Goal: Task Accomplishment & Management: Use online tool/utility

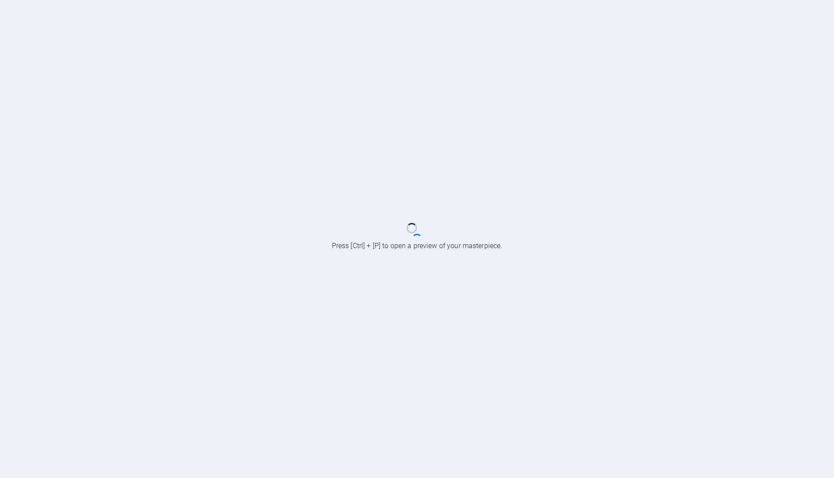
scroll to position [1661, 0]
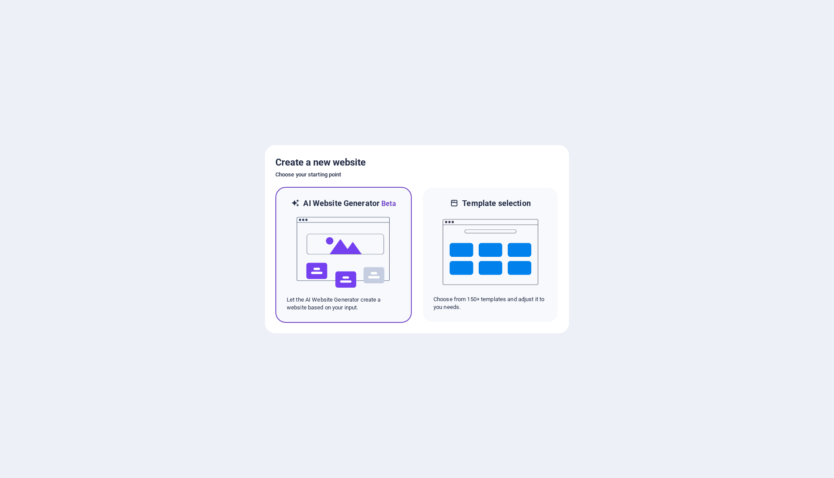
click at [359, 257] on img at bounding box center [344, 252] width 96 height 87
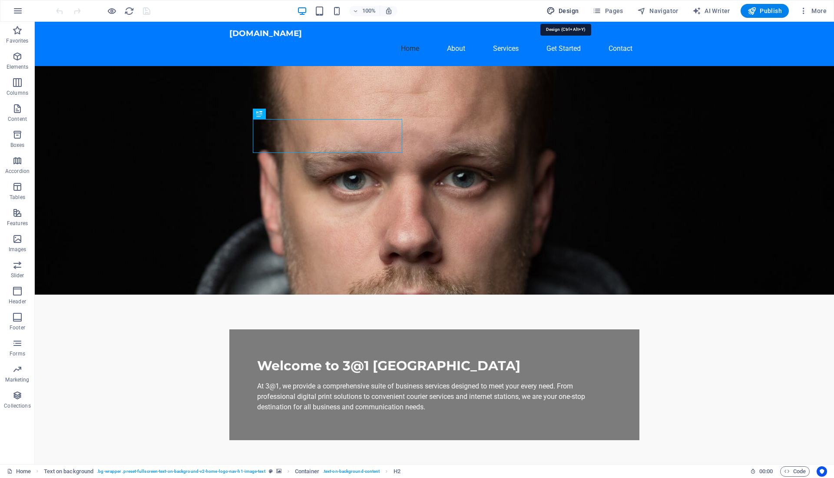
click at [571, 12] on span "Design" at bounding box center [562, 11] width 33 height 9
select select "px"
select select "200"
select select "px"
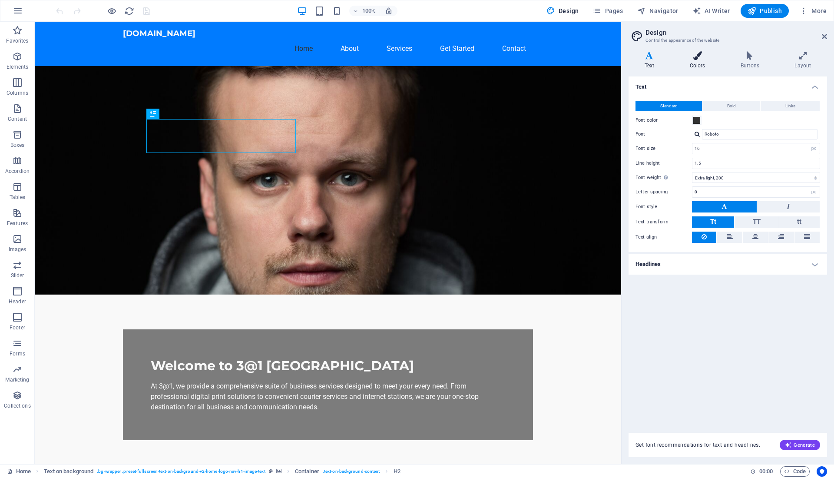
click at [698, 59] on icon at bounding box center [697, 55] width 47 height 9
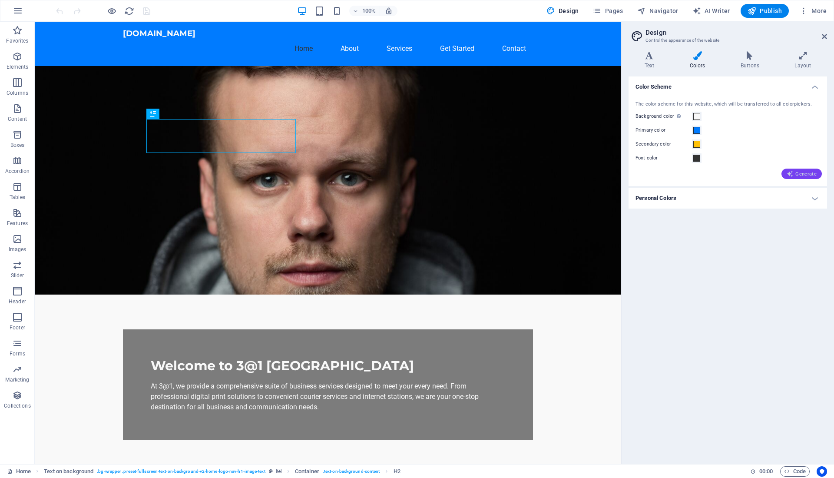
click at [787, 172] on icon "button" at bounding box center [790, 173] width 7 height 7
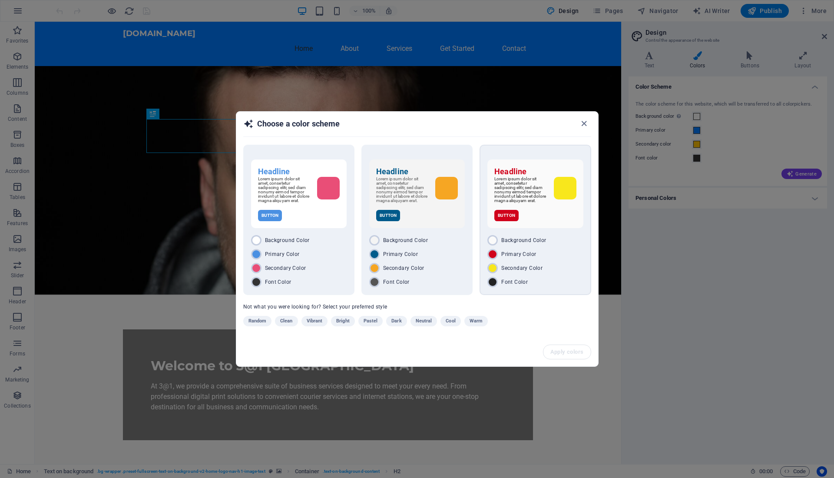
click at [532, 184] on p "Lorem ipsum dolor sit amet, consetetur sadipscing elitr, sed diam nonumy eirmod…" at bounding box center [520, 190] width 52 height 26
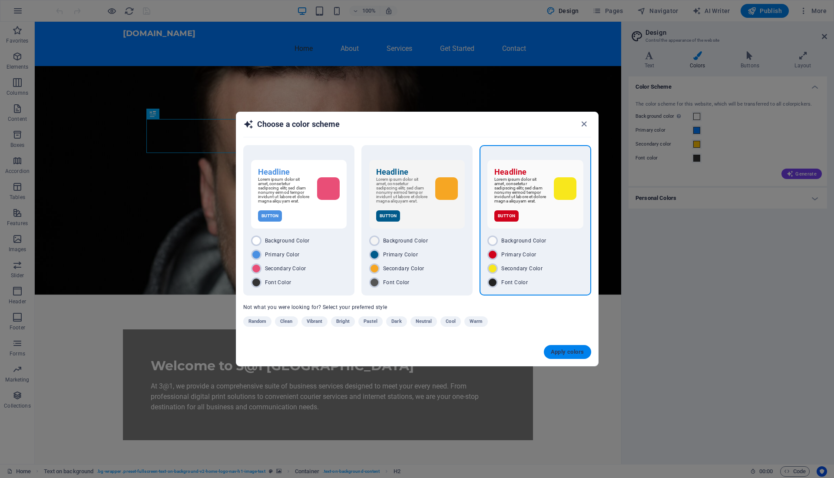
click at [558, 353] on span "Apply colors" at bounding box center [567, 351] width 33 height 7
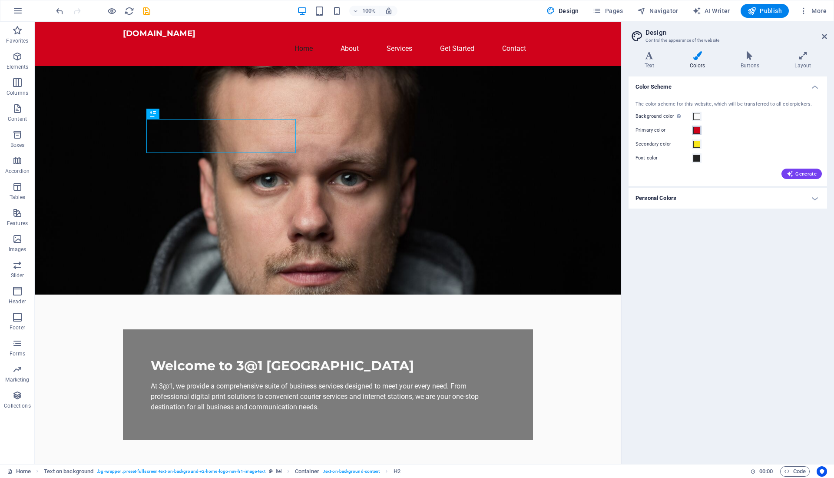
click at [695, 130] on span at bounding box center [696, 130] width 7 height 7
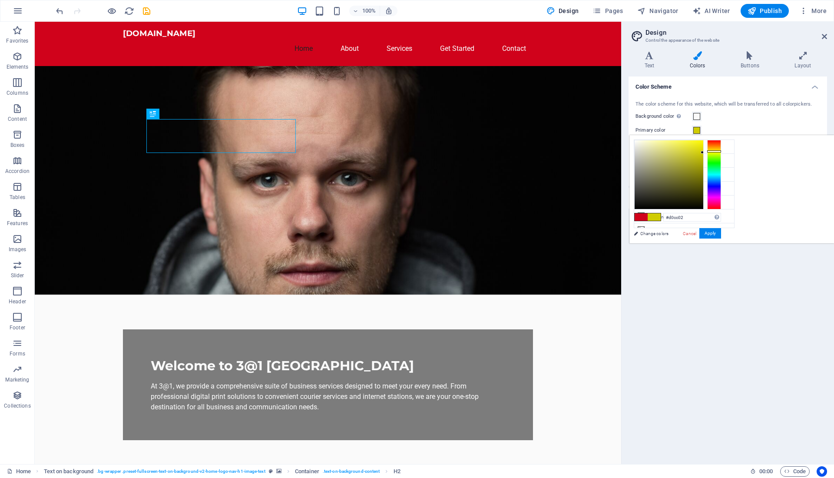
click at [721, 151] on div at bounding box center [714, 174] width 14 height 69
click at [721, 152] on div at bounding box center [714, 174] width 14 height 69
click at [721, 232] on button "Apply" at bounding box center [710, 233] width 22 height 10
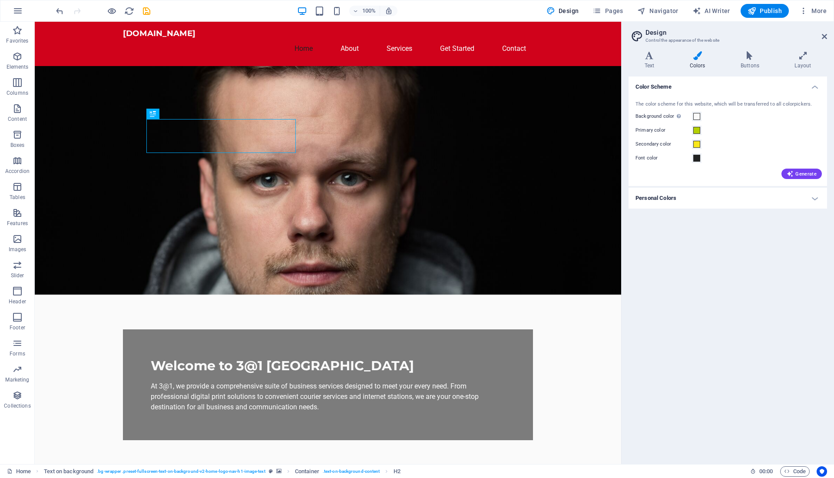
click at [701, 131] on div "Primary color" at bounding box center [727, 130] width 185 height 10
click at [697, 132] on span at bounding box center [696, 130] width 7 height 7
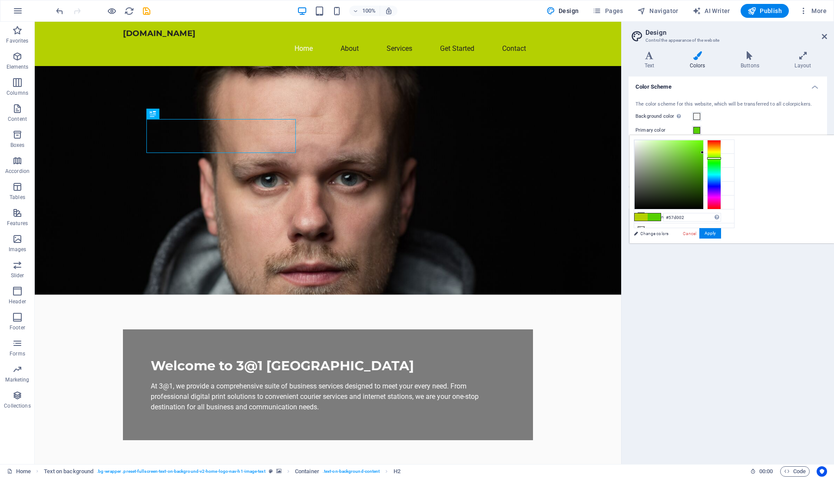
click at [721, 158] on div at bounding box center [714, 174] width 14 height 69
click at [721, 151] on div at bounding box center [714, 174] width 14 height 69
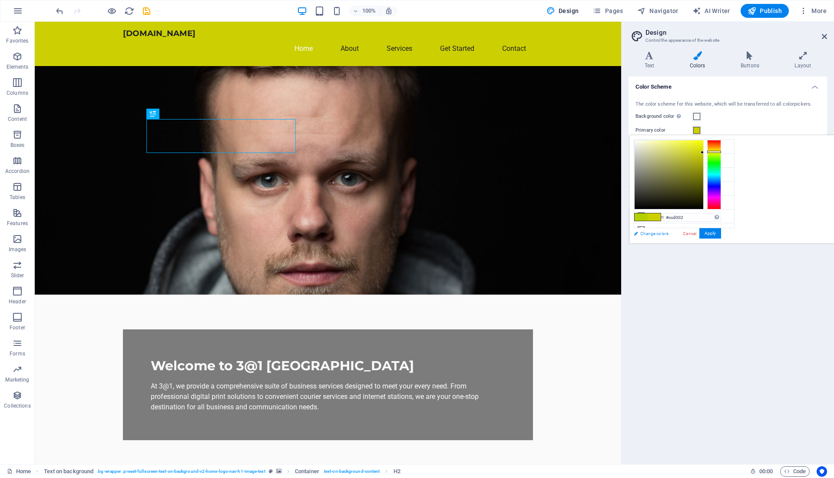
click at [660, 233] on link "Change colors" at bounding box center [679, 233] width 101 height 11
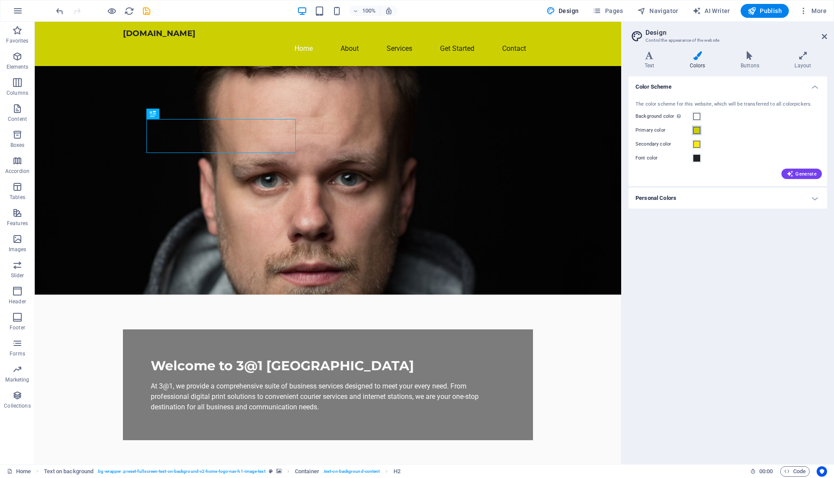
click at [693, 130] on span at bounding box center [696, 130] width 7 height 7
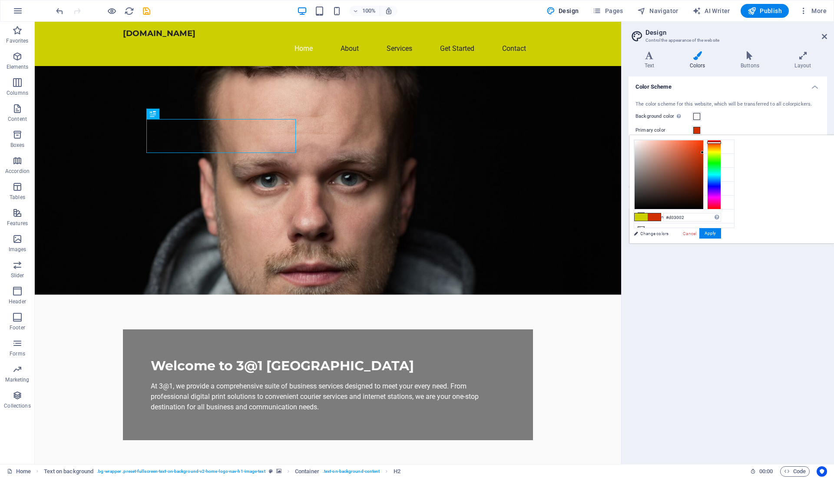
click at [721, 142] on div at bounding box center [714, 174] width 14 height 69
click at [721, 144] on div at bounding box center [714, 174] width 14 height 69
click at [721, 231] on button "Apply" at bounding box center [710, 233] width 22 height 10
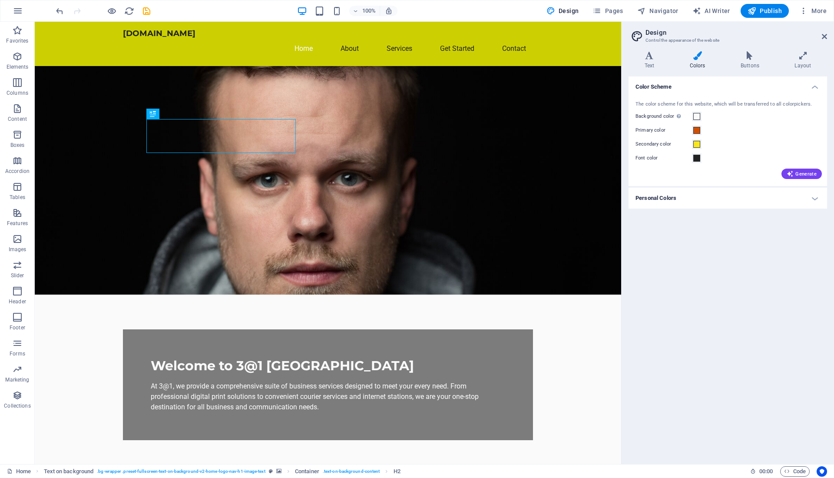
click at [575, 175] on figure at bounding box center [328, 180] width 586 height 228
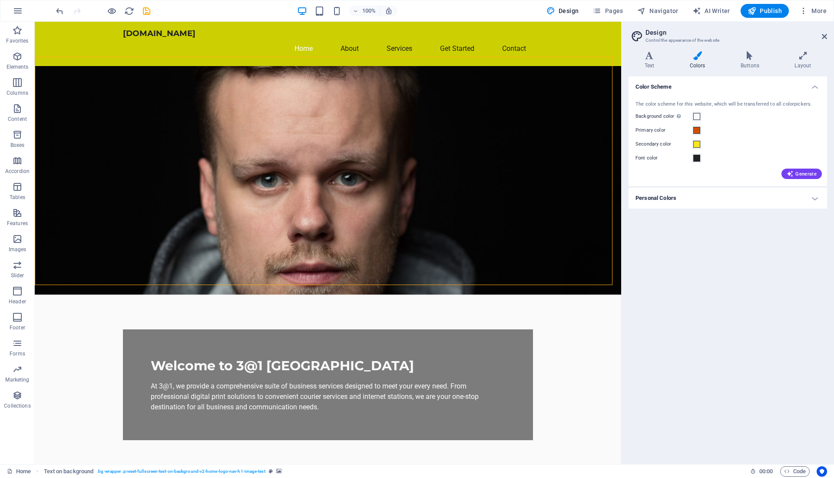
click at [666, 245] on div "Color Scheme The color scheme for this website, which will be transferred to al…" at bounding box center [727, 266] width 198 height 380
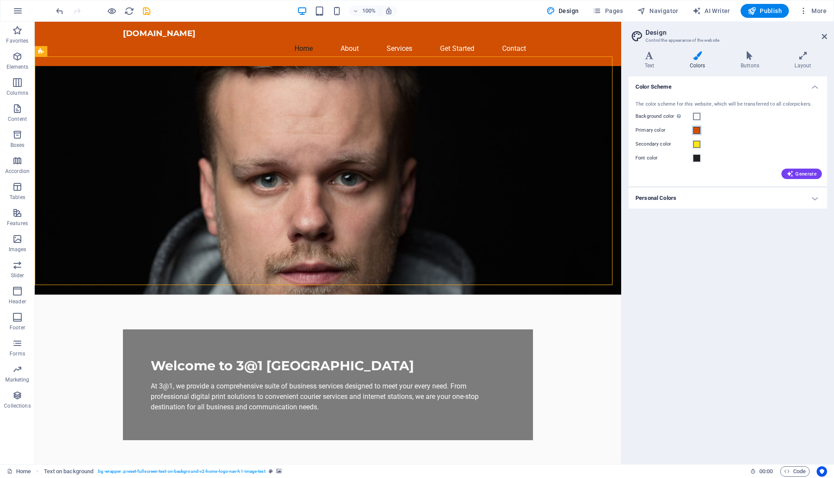
click at [697, 127] on span at bounding box center [696, 130] width 7 height 7
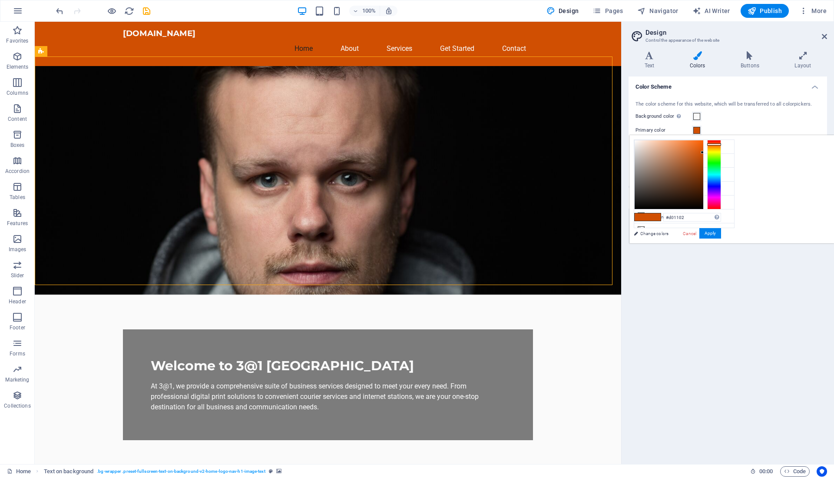
click at [721, 140] on div at bounding box center [714, 174] width 14 height 69
click at [721, 231] on button "Apply" at bounding box center [710, 233] width 22 height 10
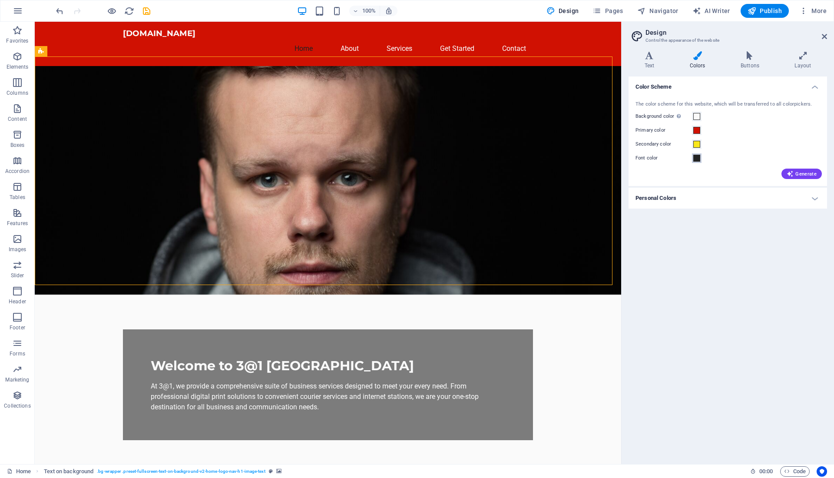
click at [700, 159] on button "Font color" at bounding box center [697, 158] width 10 height 10
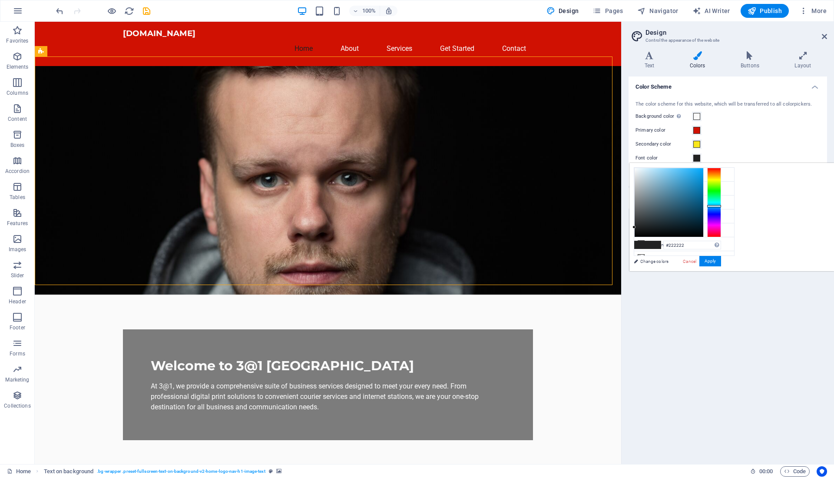
click at [721, 205] on div at bounding box center [714, 202] width 14 height 69
click at [721, 207] on div at bounding box center [714, 202] width 14 height 69
click at [721, 259] on button "Apply" at bounding box center [710, 261] width 22 height 10
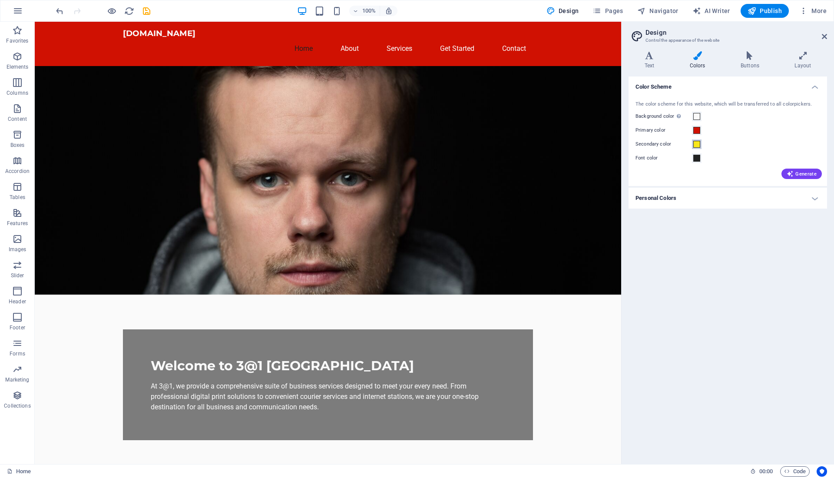
click at [698, 146] on span at bounding box center [696, 144] width 7 height 7
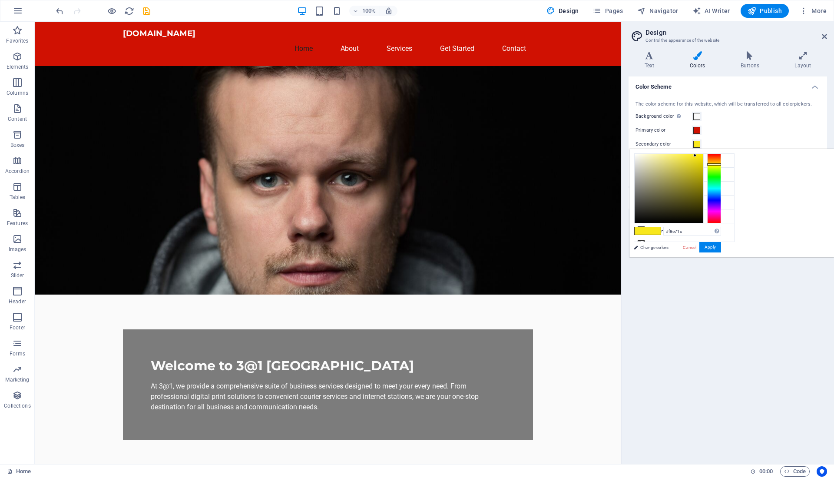
click at [698, 146] on span at bounding box center [696, 144] width 7 height 7
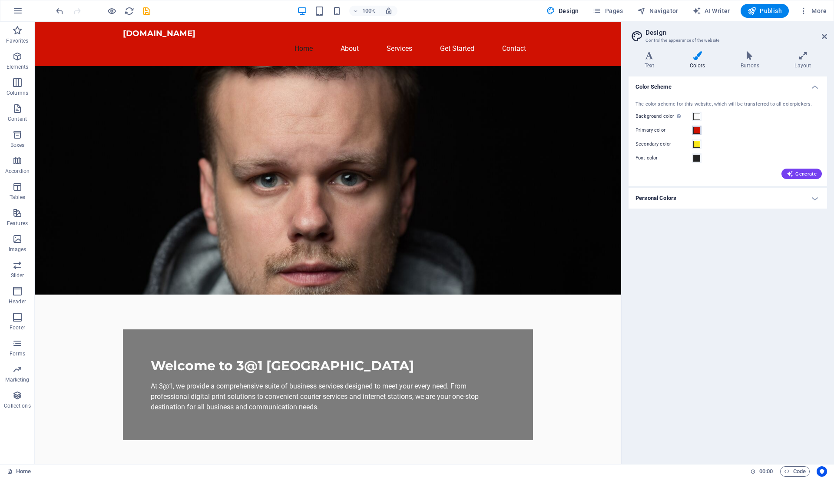
click at [698, 133] on span at bounding box center [696, 130] width 7 height 7
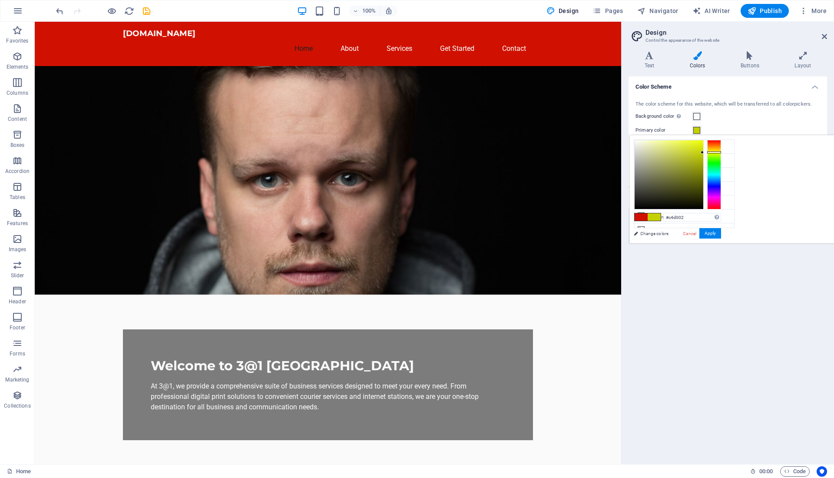
click at [721, 152] on div at bounding box center [714, 174] width 14 height 69
click at [721, 149] on div at bounding box center [714, 174] width 14 height 69
click at [721, 234] on button "Apply" at bounding box center [710, 233] width 22 height 10
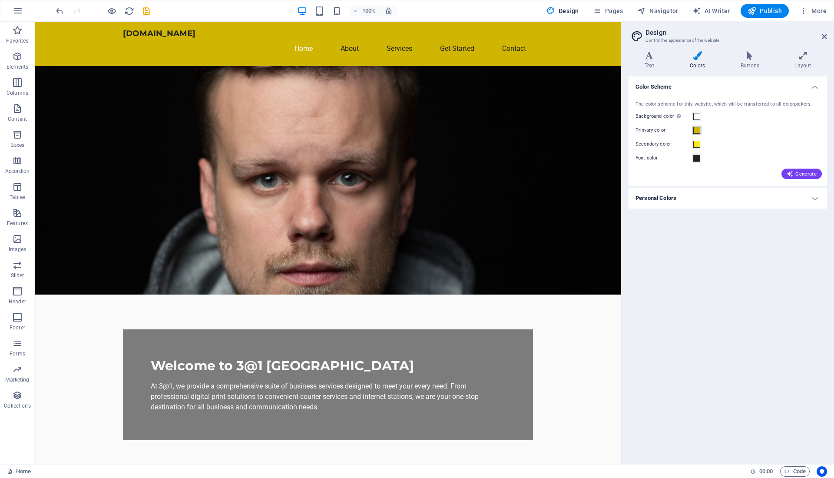
click at [701, 132] on button "Primary color" at bounding box center [697, 131] width 10 height 10
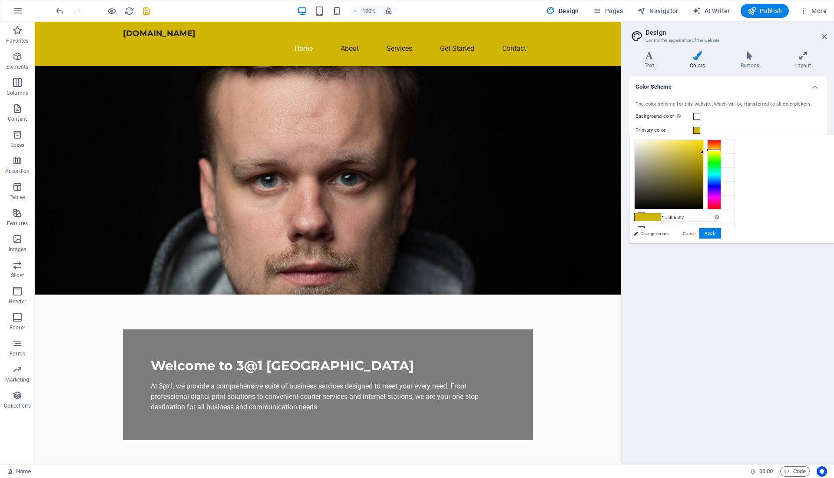
click at [701, 132] on button "Primary color" at bounding box center [697, 131] width 10 height 10
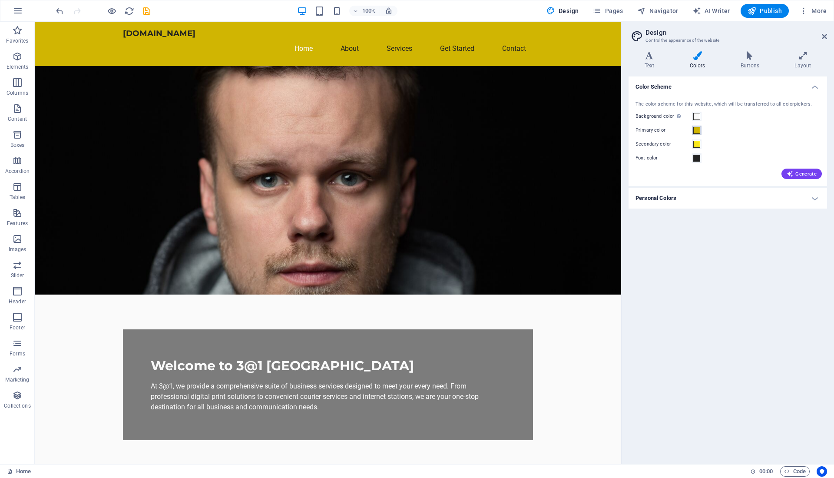
click at [694, 127] on span at bounding box center [696, 130] width 7 height 7
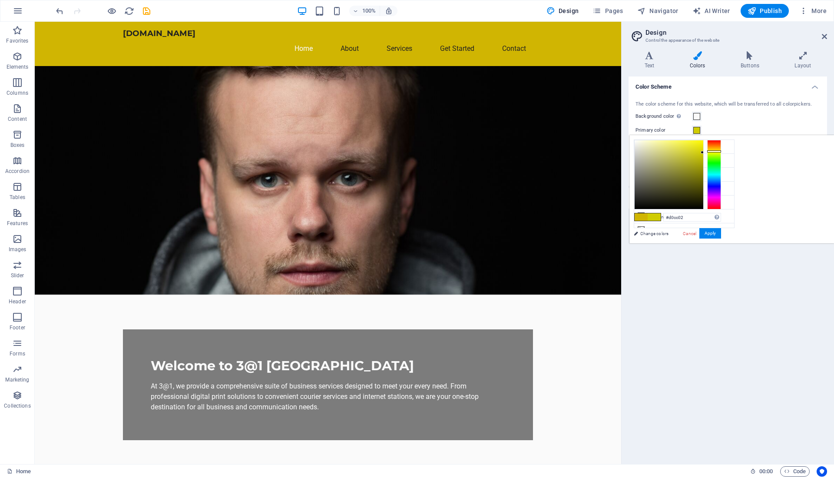
click at [721, 151] on div at bounding box center [714, 174] width 14 height 69
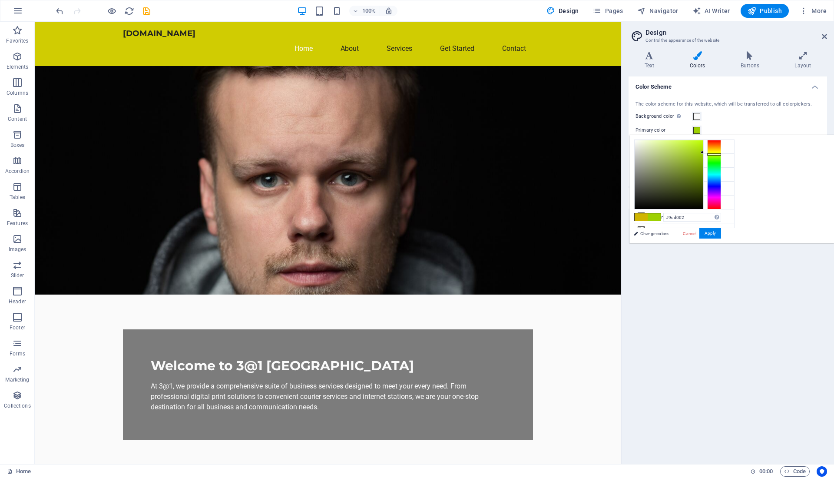
click at [721, 154] on div at bounding box center [714, 174] width 14 height 69
click at [721, 149] on div at bounding box center [714, 174] width 14 height 69
click at [721, 151] on div at bounding box center [714, 174] width 14 height 69
drag, startPoint x: 809, startPoint y: 150, endPoint x: 810, endPoint y: 140, distance: 10.5
click at [702, 140] on div at bounding box center [700, 140] width 3 height 3
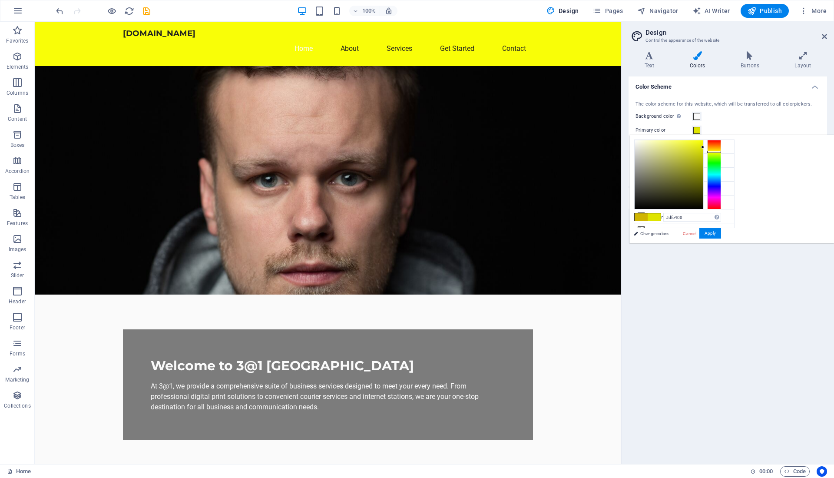
drag, startPoint x: 809, startPoint y: 140, endPoint x: 814, endPoint y: 147, distance: 8.1
click at [721, 147] on div at bounding box center [677, 174] width 87 height 69
type input "#bbbf1d"
click at [703, 157] on div at bounding box center [669, 174] width 69 height 69
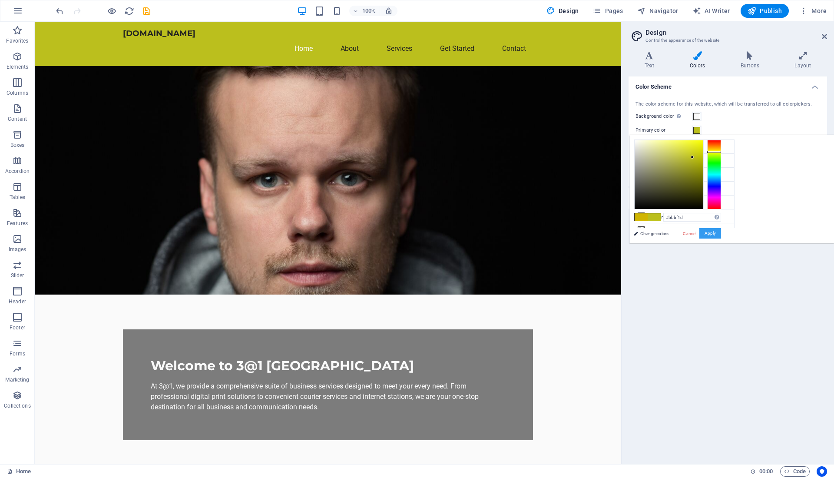
click at [721, 232] on button "Apply" at bounding box center [710, 233] width 22 height 10
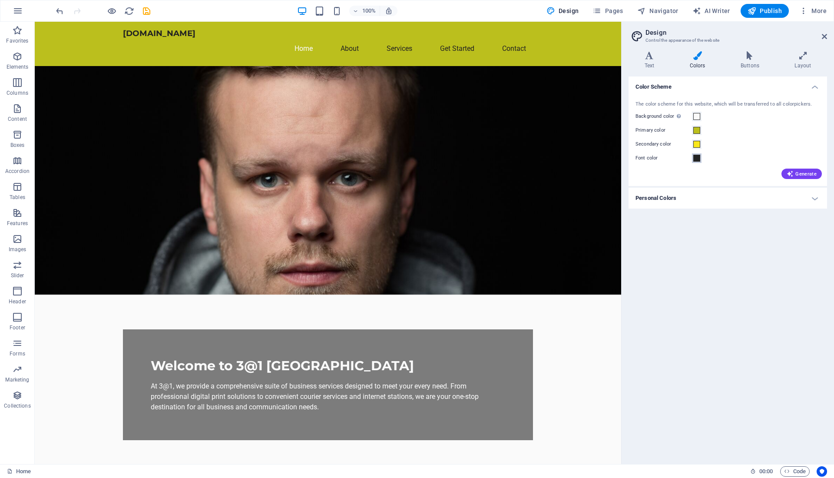
click at [695, 158] on span at bounding box center [696, 158] width 7 height 7
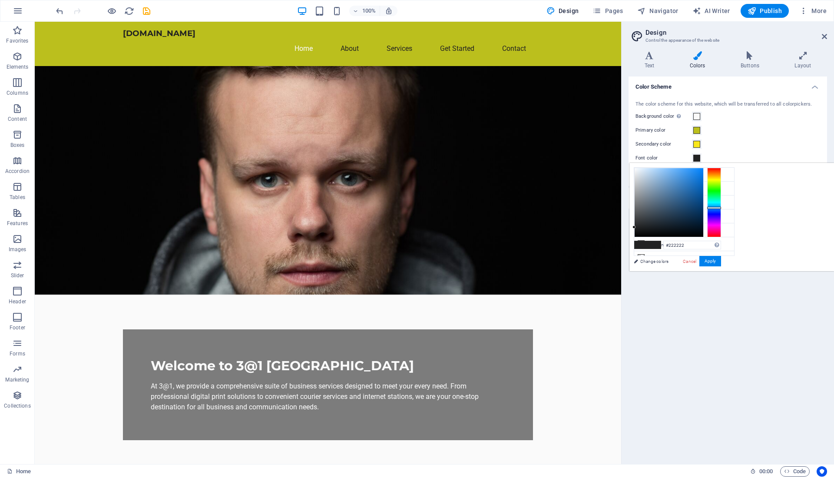
scroll to position [1661, 0]
click at [721, 208] on div at bounding box center [714, 208] width 14 height 2
click at [721, 177] on div at bounding box center [714, 202] width 14 height 69
click at [721, 178] on div at bounding box center [714, 202] width 14 height 69
click at [721, 181] on div at bounding box center [714, 202] width 14 height 69
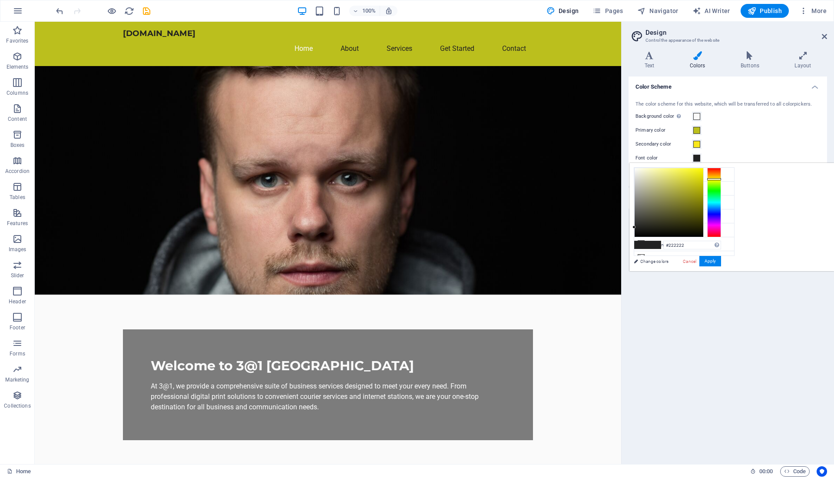
click at [721, 179] on div at bounding box center [714, 202] width 14 height 69
drag, startPoint x: 754, startPoint y: 175, endPoint x: 818, endPoint y: 165, distance: 65.1
click at [725, 165] on div "#fffb00 Supported formats #0852ed rgb(8, 82, 237) rgba(8, 82, 237, 90%) hsv(221…" at bounding box center [677, 280] width 96 height 234
click at [721, 262] on button "Apply" at bounding box center [710, 261] width 22 height 10
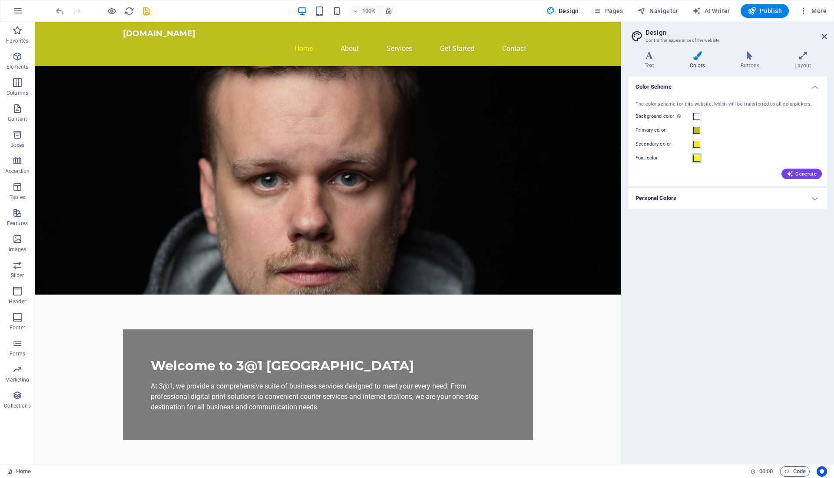
click at [697, 160] on span at bounding box center [696, 158] width 7 height 7
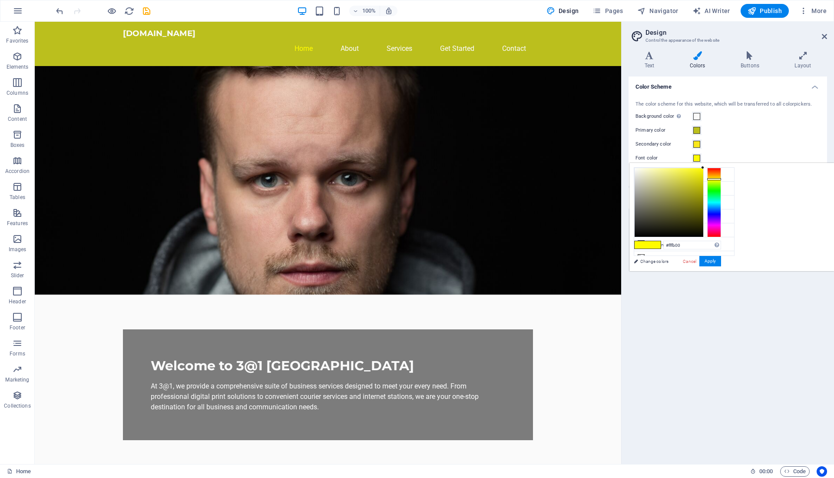
type input "#070700"
click at [703, 234] on div at bounding box center [669, 202] width 69 height 69
click at [721, 263] on button "Apply" at bounding box center [710, 261] width 22 height 10
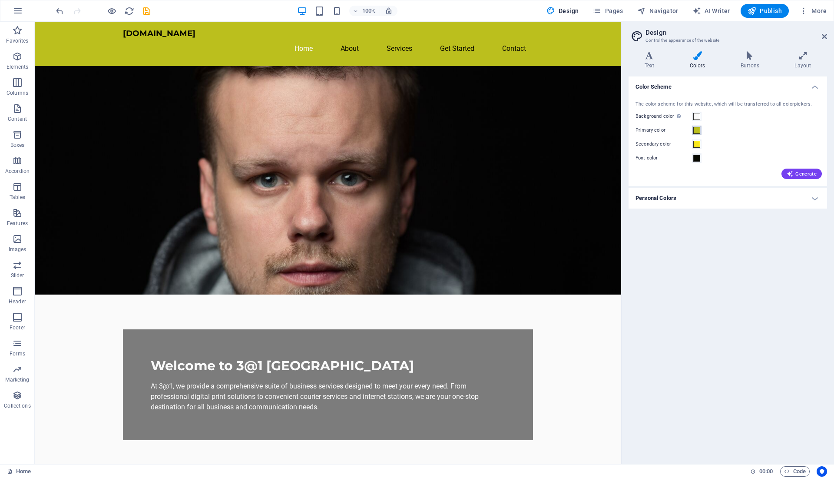
click at [694, 129] on span at bounding box center [696, 130] width 7 height 7
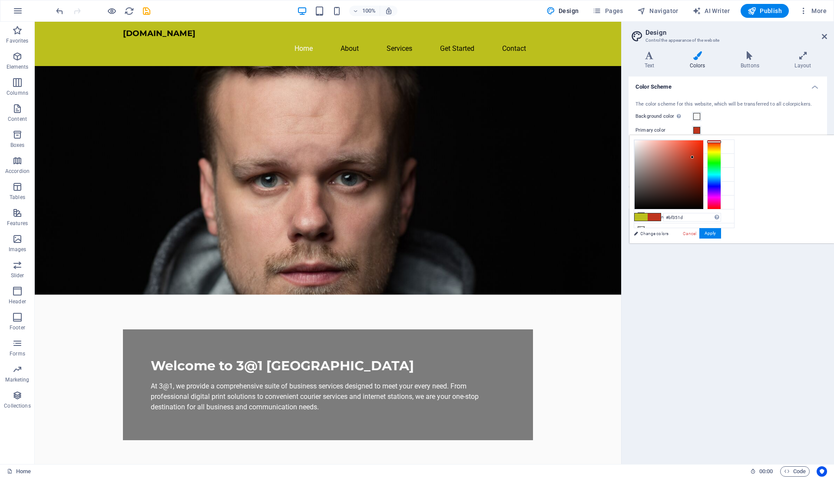
click at [721, 141] on div at bounding box center [714, 174] width 14 height 69
type input "#e53112"
drag, startPoint x: 799, startPoint y: 158, endPoint x: 806, endPoint y: 146, distance: 13.6
click at [703, 146] on div at bounding box center [669, 174] width 69 height 69
click at [721, 230] on button "Apply" at bounding box center [710, 233] width 22 height 10
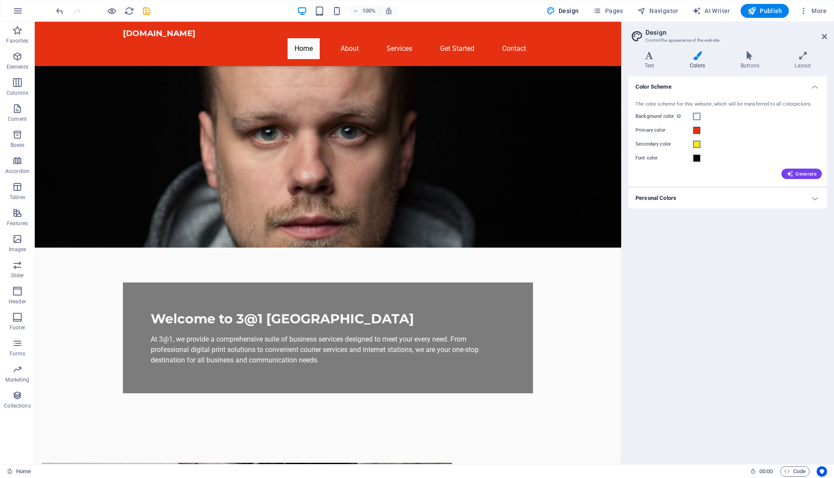
scroll to position [0, 0]
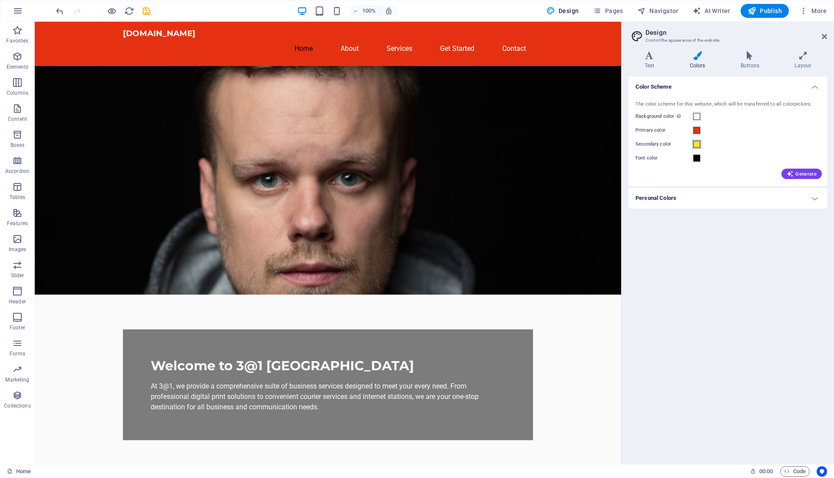
click at [698, 143] on span at bounding box center [696, 144] width 7 height 7
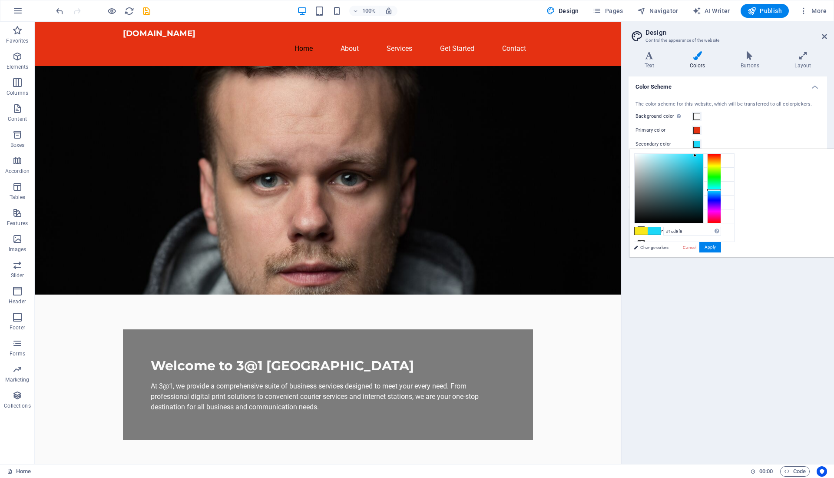
click at [721, 189] on div at bounding box center [714, 188] width 14 height 69
click at [721, 192] on div at bounding box center [714, 188] width 14 height 69
type input "#1c8df8"
click at [721, 193] on div at bounding box center [714, 188] width 14 height 69
click at [721, 246] on button "Apply" at bounding box center [710, 247] width 22 height 10
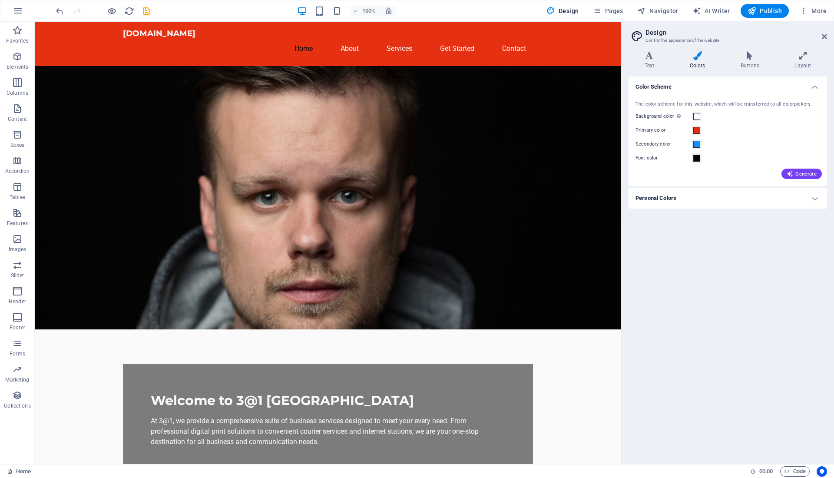
drag, startPoint x: 618, startPoint y: 154, endPoint x: 697, endPoint y: 147, distance: 78.5
click at [486, 143] on figure at bounding box center [328, 197] width 586 height 263
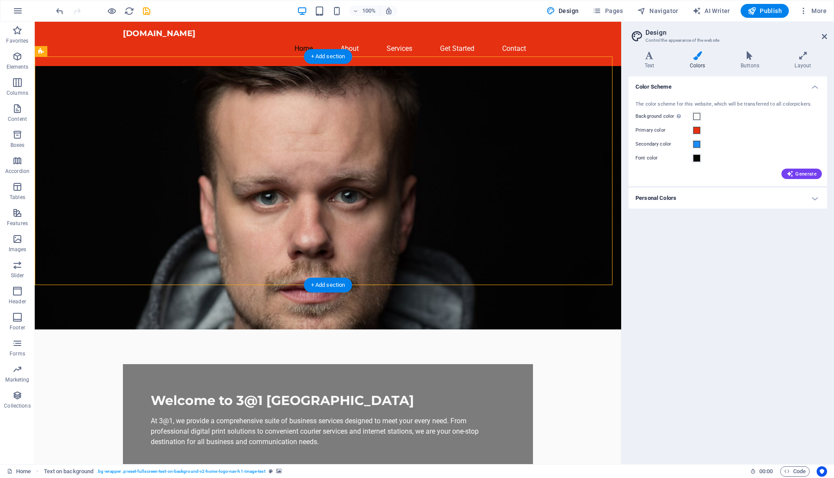
click at [486, 143] on figure at bounding box center [328, 197] width 586 height 263
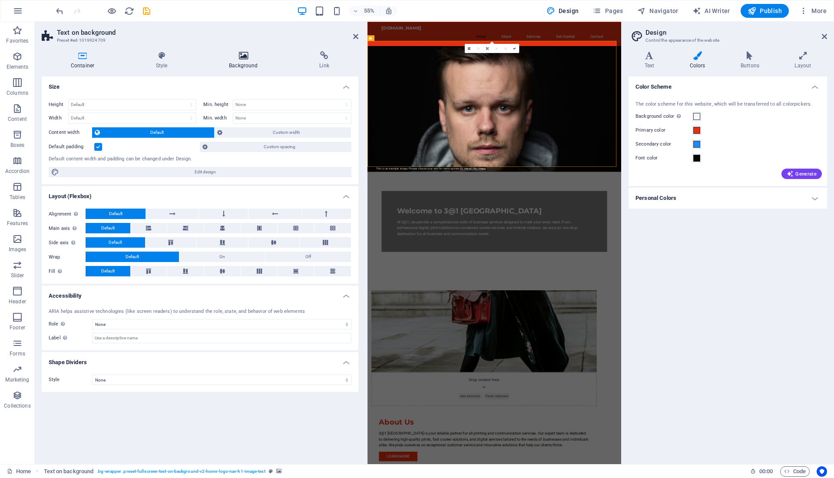
click at [249, 53] on icon at bounding box center [243, 55] width 87 height 9
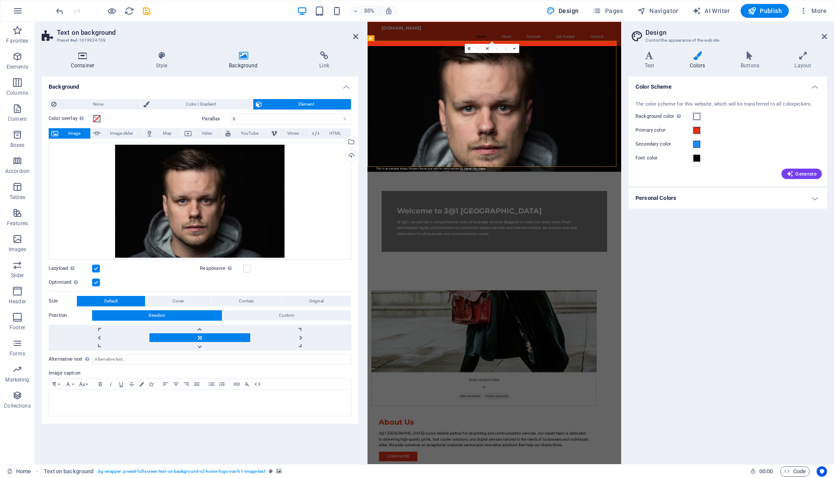
click at [80, 53] on icon at bounding box center [83, 55] width 82 height 9
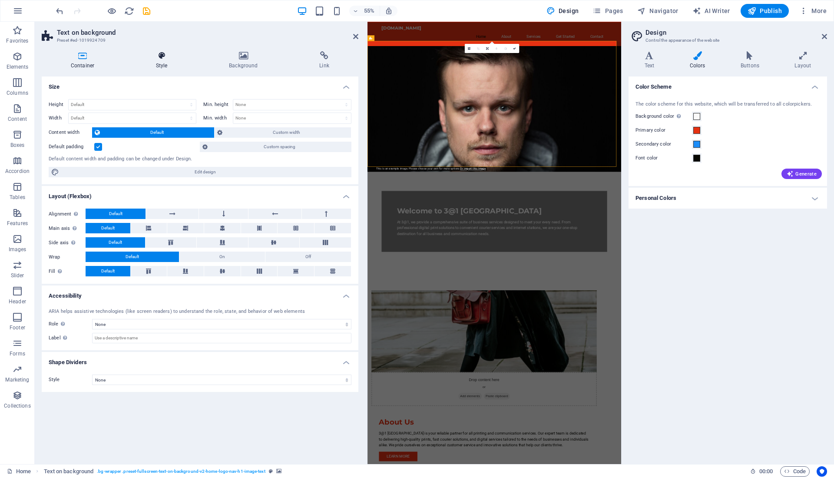
click at [160, 51] on icon at bounding box center [161, 55] width 69 height 9
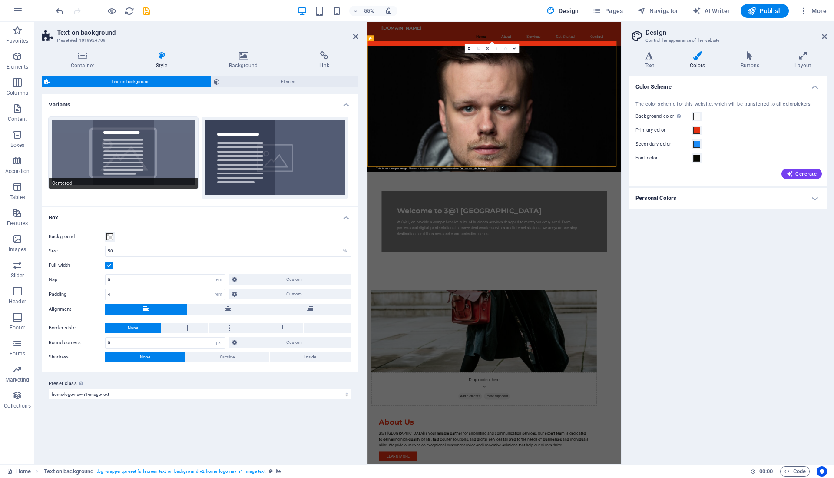
click at [115, 145] on button "Centered" at bounding box center [123, 153] width 149 height 72
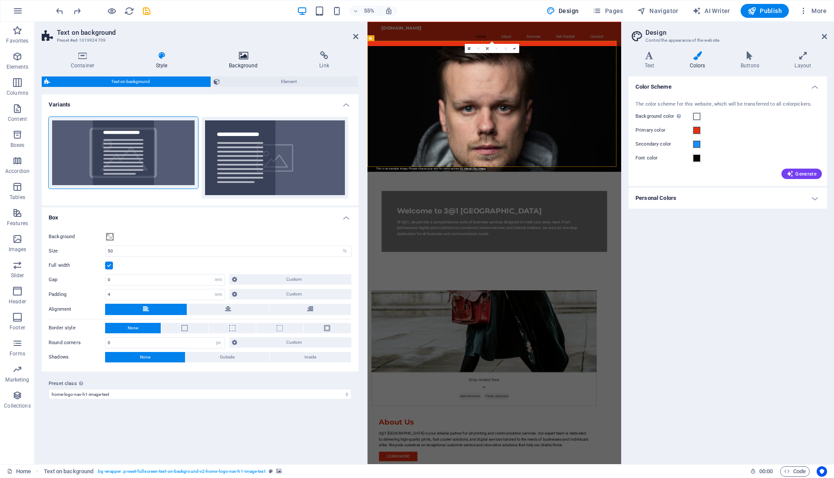
click at [249, 57] on icon at bounding box center [243, 55] width 87 height 9
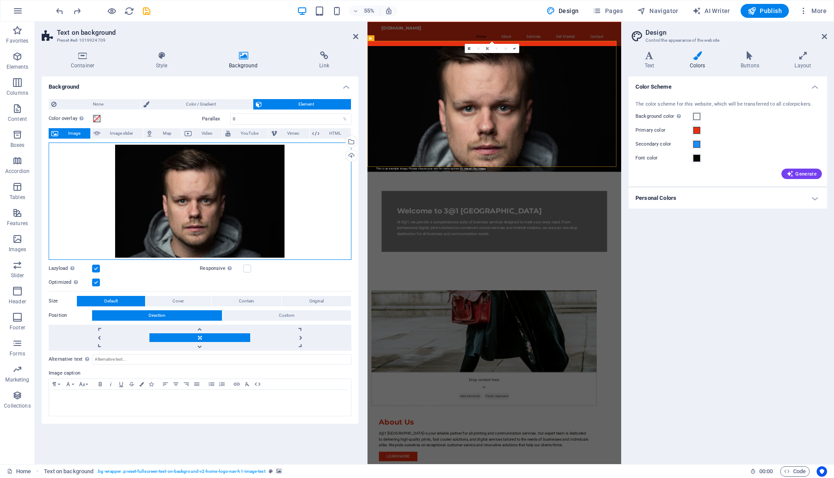
click at [209, 176] on div "Drag files here, click to choose files or select files from Files or our free s…" at bounding box center [200, 200] width 303 height 117
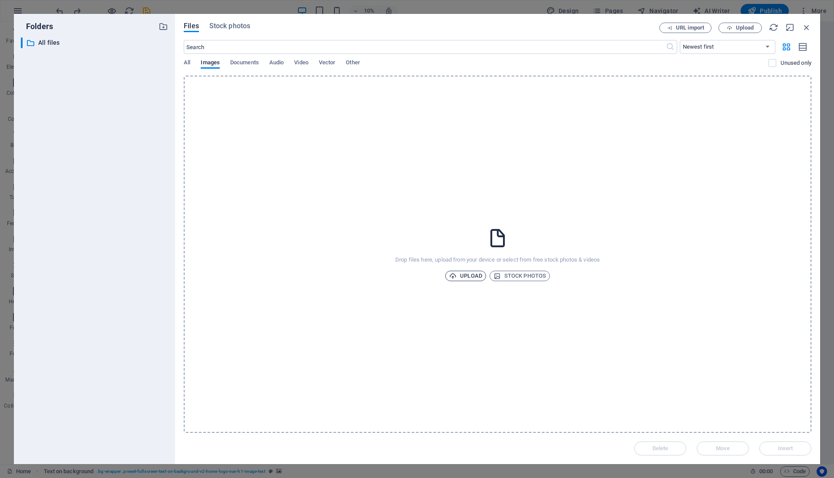
click at [471, 273] on span "Upload" at bounding box center [465, 276] width 33 height 10
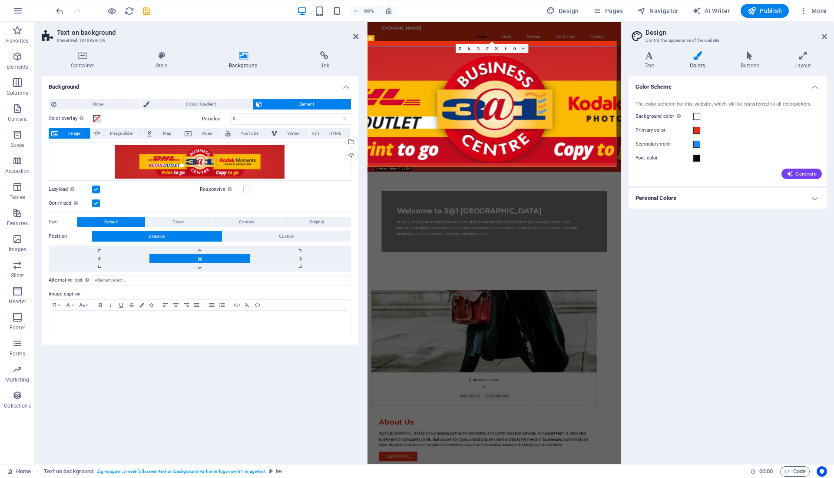
click at [524, 50] on icon at bounding box center [523, 48] width 3 height 3
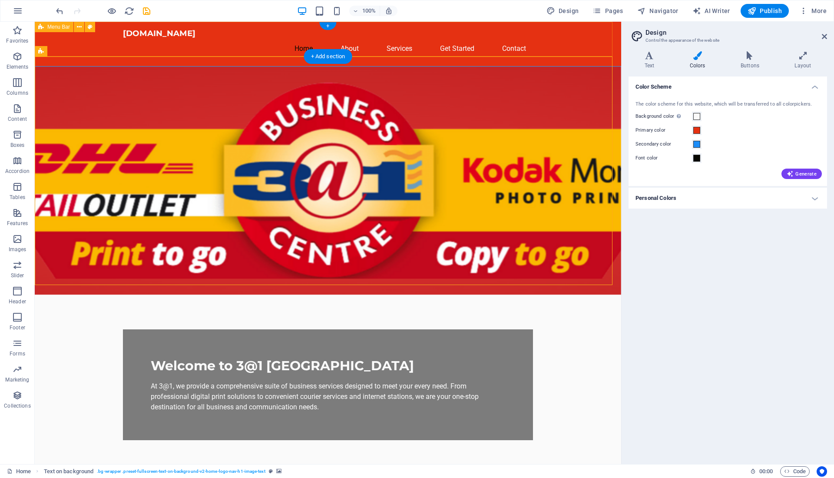
click at [557, 40] on div "3at1newmarketmall.co.za Home About Services Get Started Contact" at bounding box center [328, 44] width 586 height 44
click at [693, 128] on span at bounding box center [696, 130] width 7 height 7
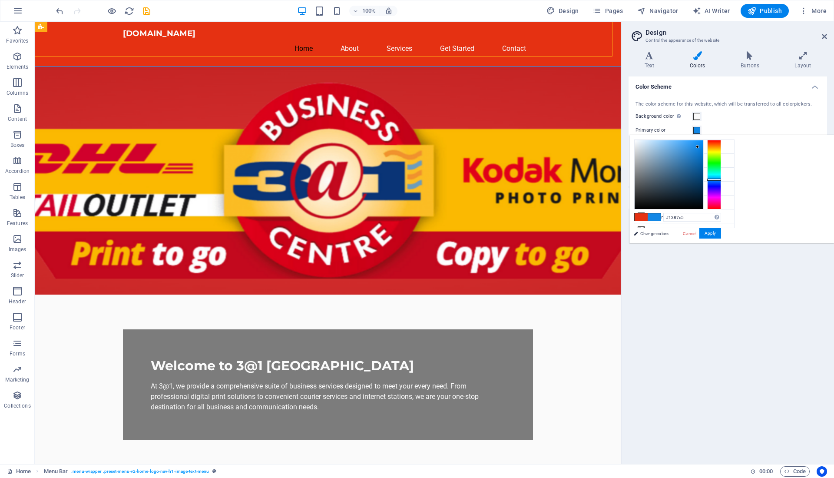
click at [721, 179] on div at bounding box center [714, 174] width 14 height 69
click at [721, 181] on div at bounding box center [714, 174] width 14 height 69
click at [721, 182] on div at bounding box center [714, 174] width 14 height 69
type input "#128fe5"
click at [721, 179] on div at bounding box center [714, 174] width 14 height 69
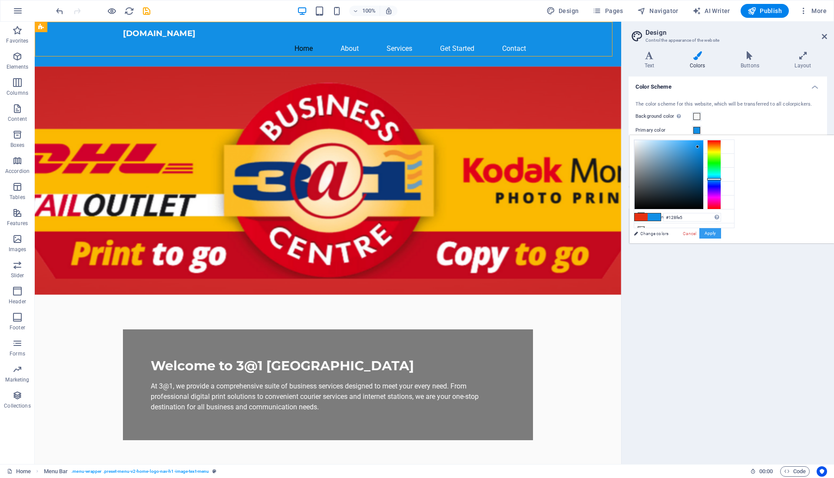
click at [721, 231] on button "Apply" at bounding box center [710, 233] width 22 height 10
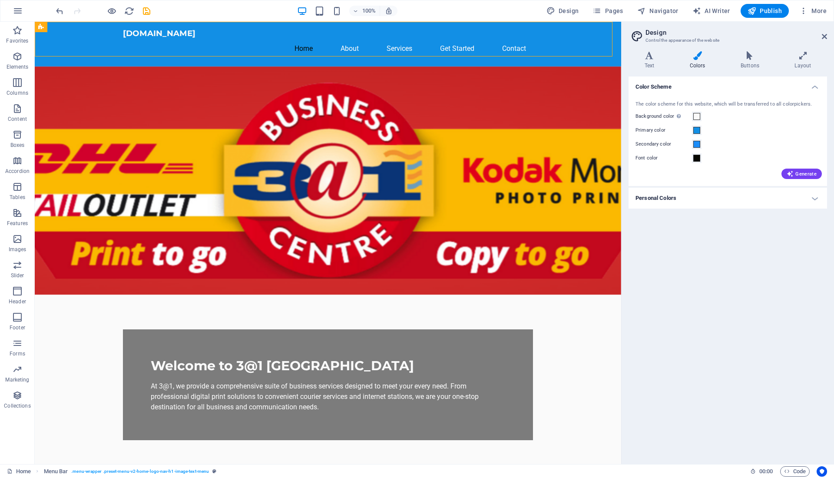
click at [787, 270] on div "Color Scheme The color scheme for this website, which will be transferred to al…" at bounding box center [727, 266] width 198 height 380
click at [490, 140] on figure at bounding box center [328, 180] width 586 height 228
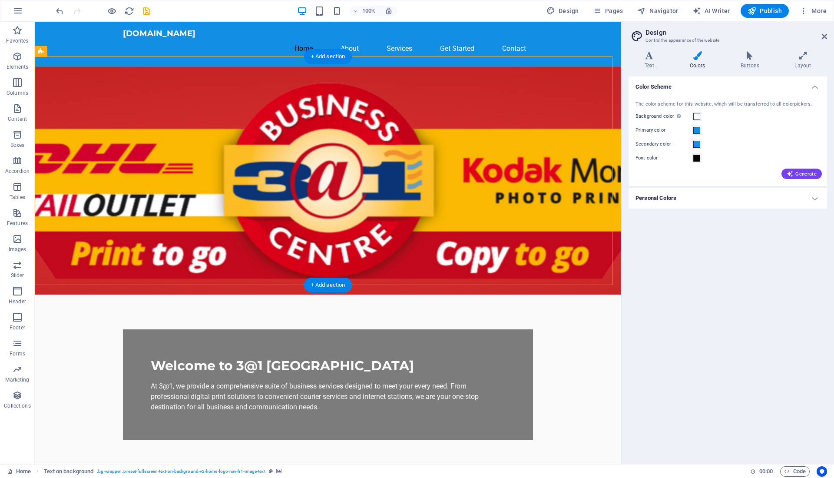
click at [490, 140] on figure at bounding box center [328, 180] width 586 height 228
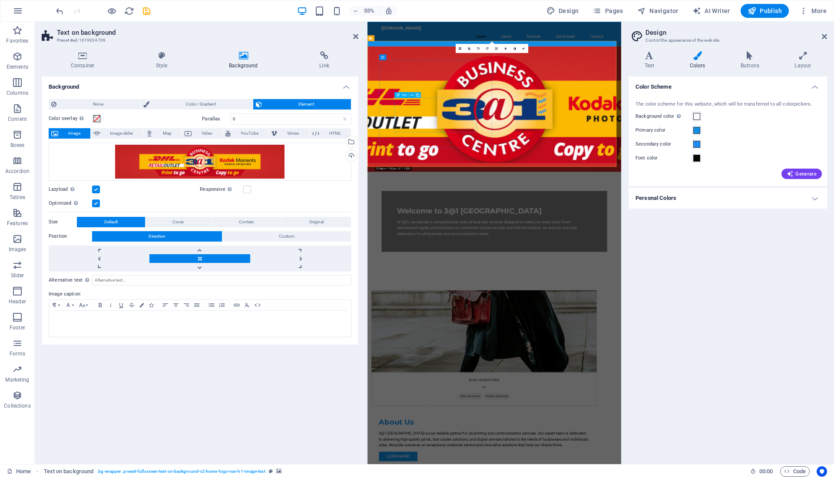
click at [519, 381] on div "At 3@1, we provide a comprehensive suite of business services designed to meet …" at bounding box center [597, 396] width 354 height 31
click at [552, 357] on div "Welcome to 3@1 [GEOGRAPHIC_DATA]" at bounding box center [597, 365] width 354 height 17
click at [235, 59] on icon at bounding box center [243, 55] width 87 height 9
click at [164, 60] on icon at bounding box center [161, 55] width 69 height 9
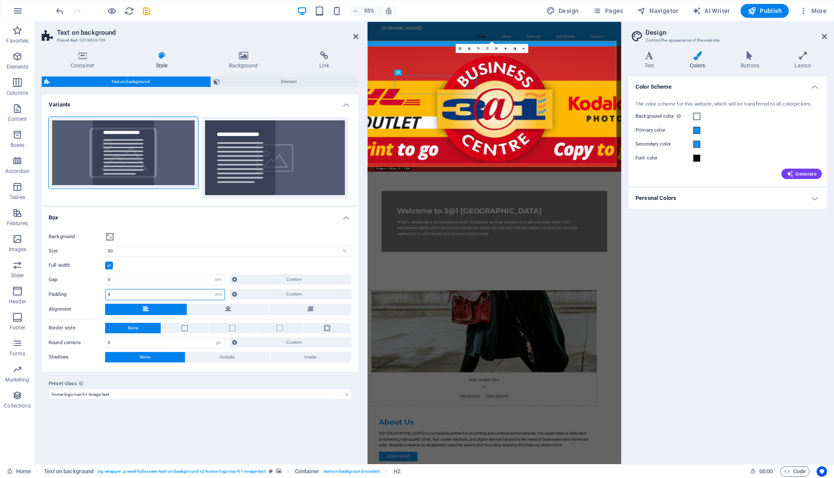
click at [139, 289] on input "4" at bounding box center [165, 294] width 119 height 10
type input "0"
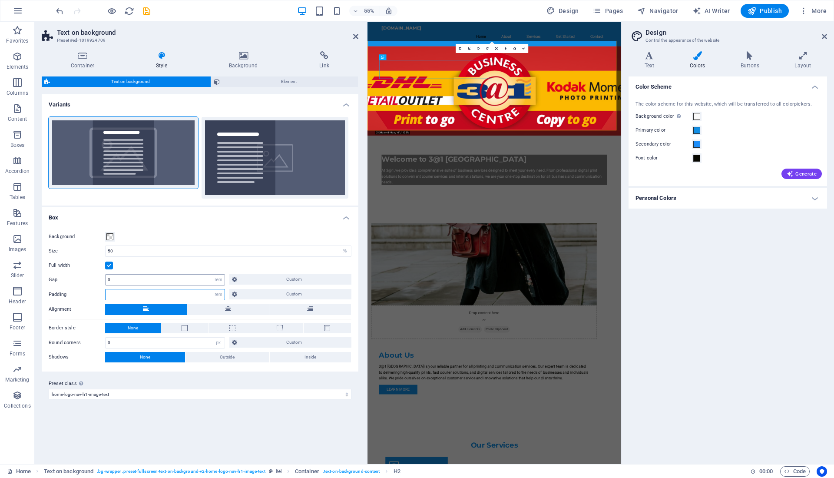
type input "2"
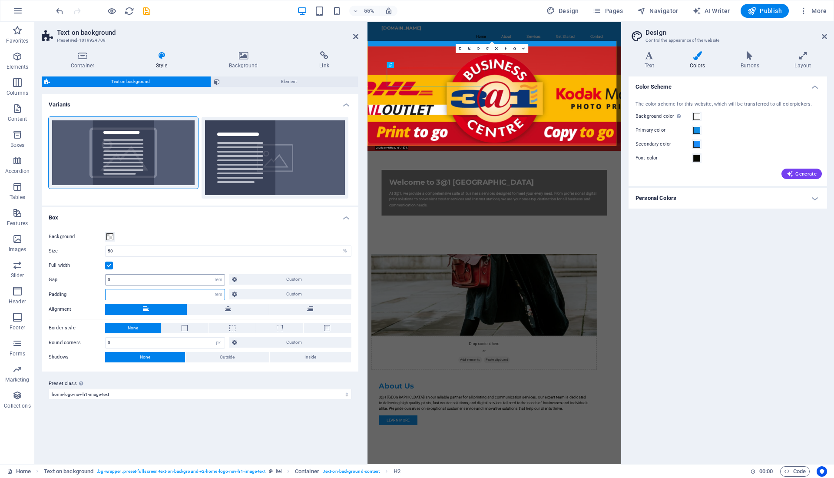
type input "4"
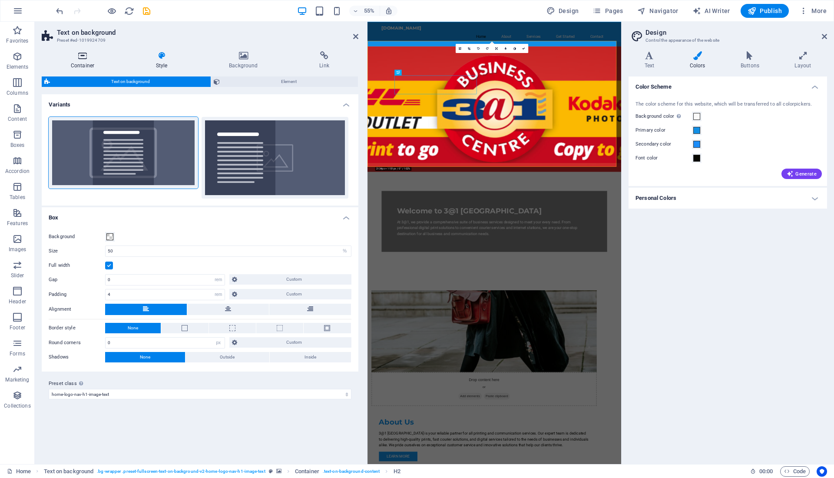
click at [80, 53] on icon at bounding box center [83, 55] width 82 height 9
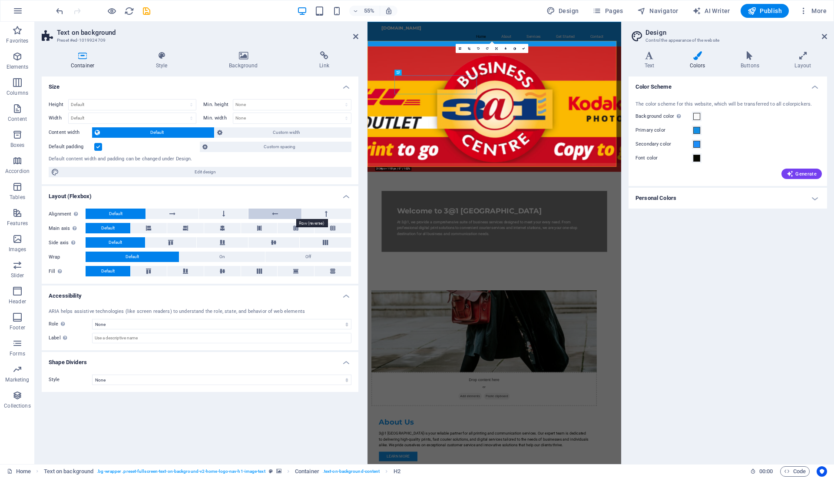
click at [271, 216] on button at bounding box center [274, 213] width 53 height 10
click at [174, 214] on icon at bounding box center [172, 213] width 6 height 10
click at [174, 215] on icon at bounding box center [172, 213] width 6 height 10
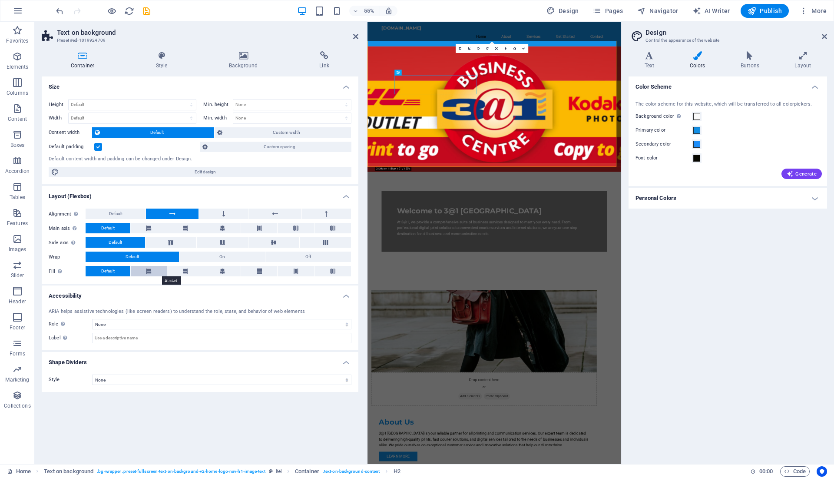
click at [150, 269] on icon at bounding box center [148, 271] width 5 height 10
click at [191, 271] on button at bounding box center [185, 271] width 36 height 10
click at [115, 271] on span "Default" at bounding box center [107, 271] width 13 height 10
click at [354, 38] on icon at bounding box center [355, 36] width 5 height 7
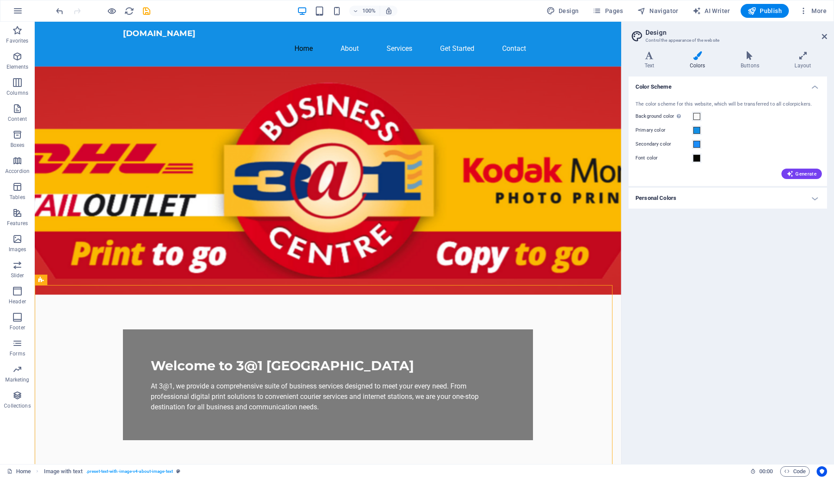
drag, startPoint x: 618, startPoint y: 158, endPoint x: 671, endPoint y: 162, distance: 54.0
click at [466, 116] on figure at bounding box center [328, 180] width 586 height 228
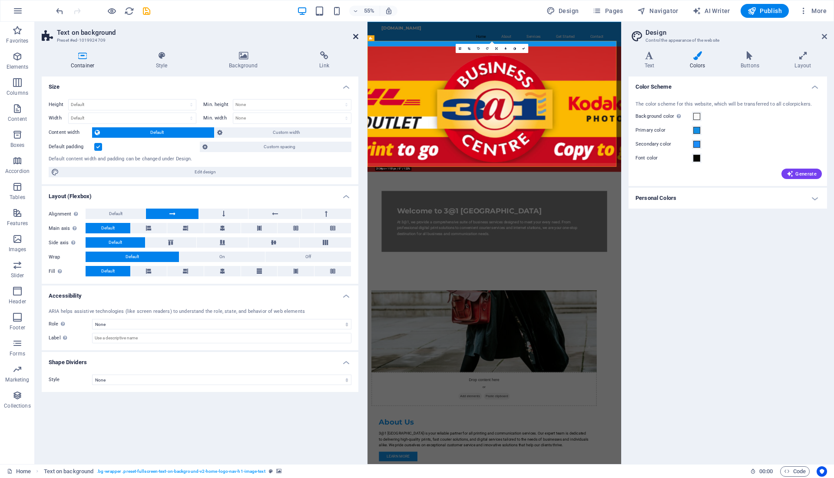
click at [354, 36] on icon at bounding box center [355, 36] width 5 height 7
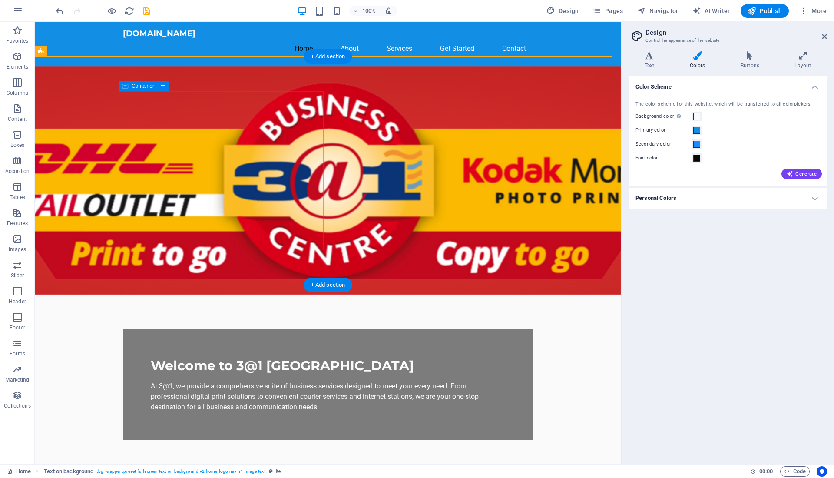
click at [315, 329] on div "Welcome to 3@1 New Market Mall At 3@1, we provide a comprehensive suite of busi…" at bounding box center [328, 384] width 410 height 111
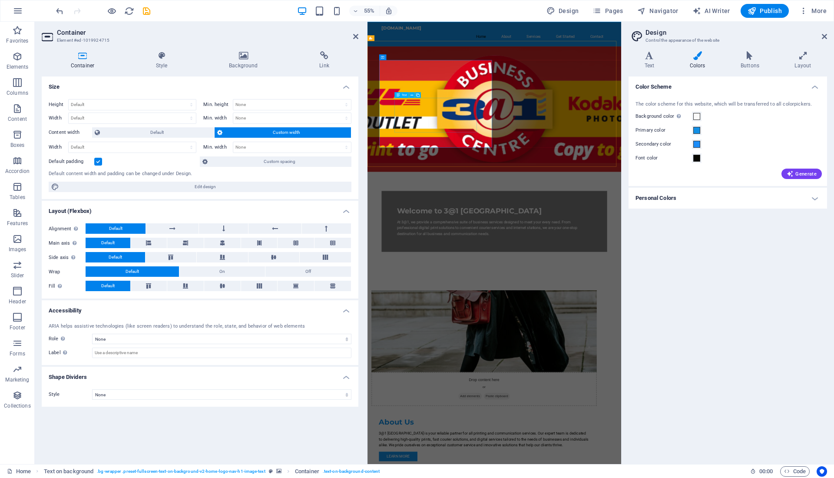
click at [473, 381] on div "At 3@1, we provide a comprehensive suite of business services designed to meet …" at bounding box center [597, 396] width 354 height 31
click at [534, 381] on div "At 3@1, we provide a comprehensive suite of business services designed to meet …" at bounding box center [597, 396] width 354 height 31
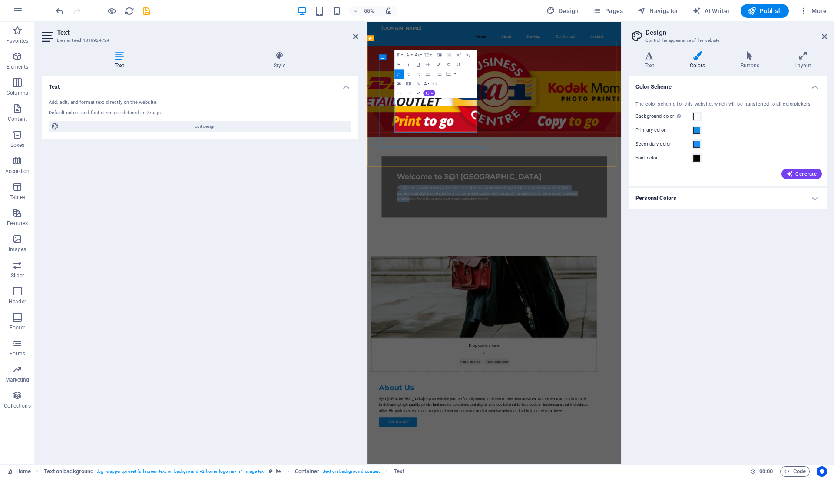
drag, startPoint x: 534, startPoint y: 211, endPoint x: 419, endPoint y: 165, distance: 123.4
click at [420, 318] on p "At 3@1, we provide a comprehensive suite of business services designed to meet …" at bounding box center [597, 333] width 354 height 31
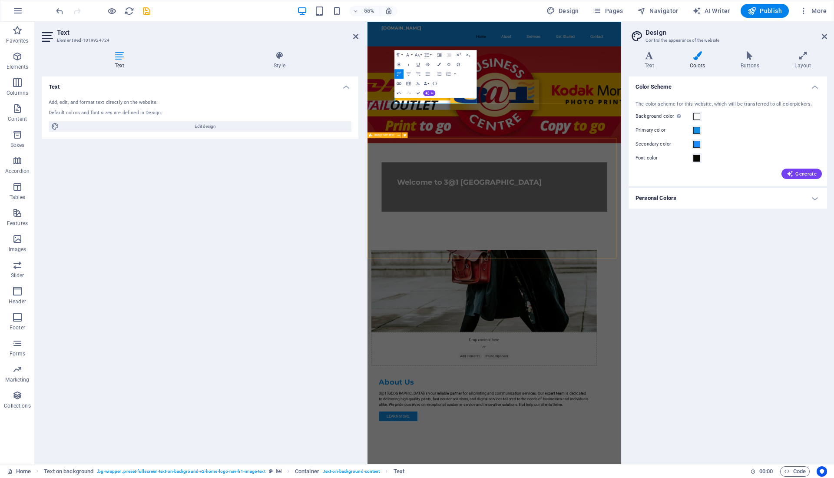
scroll to position [1661, 0]
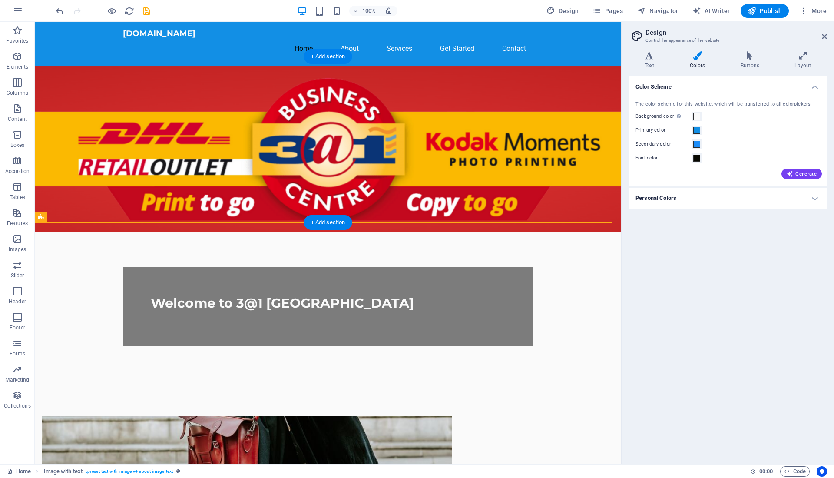
click at [579, 148] on figure at bounding box center [328, 149] width 586 height 166
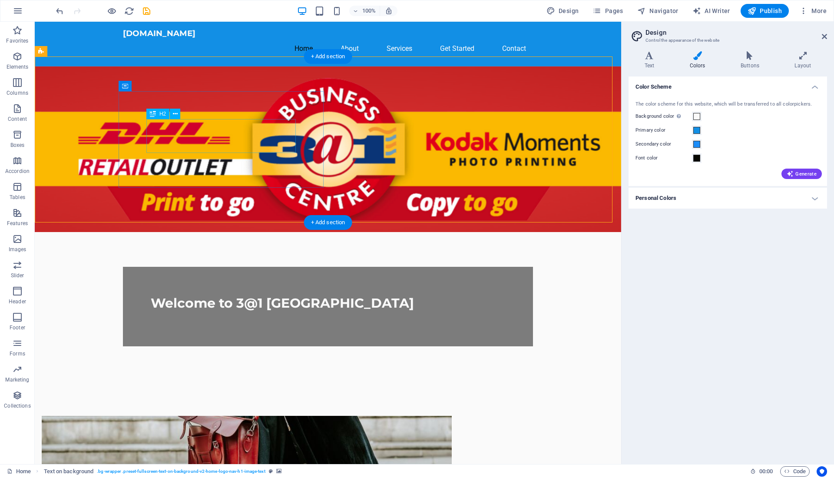
click at [218, 294] on div "Welcome to 3@1 [GEOGRAPHIC_DATA]" at bounding box center [328, 302] width 354 height 17
click at [229, 267] on div "Welcome to 3@1 [GEOGRAPHIC_DATA]" at bounding box center [328, 306] width 410 height 79
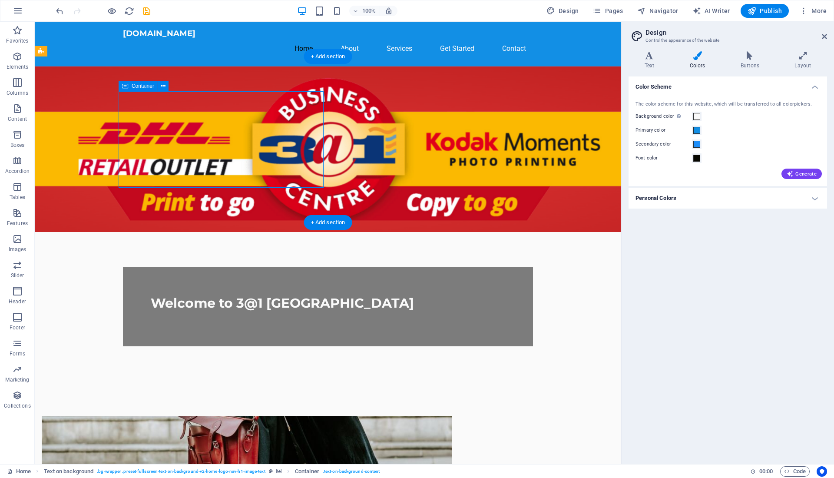
click at [229, 267] on div "Welcome to 3@1 [GEOGRAPHIC_DATA]" at bounding box center [328, 306] width 410 height 79
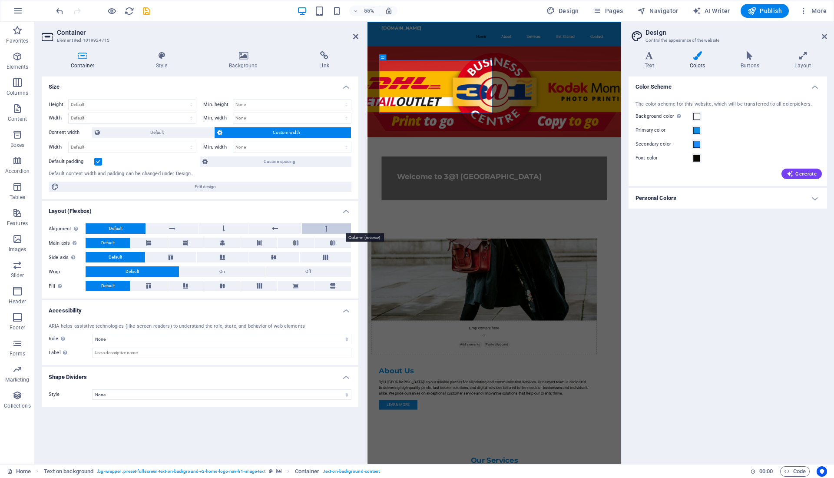
click at [314, 231] on button at bounding box center [326, 228] width 49 height 10
click at [228, 228] on button at bounding box center [223, 228] width 49 height 10
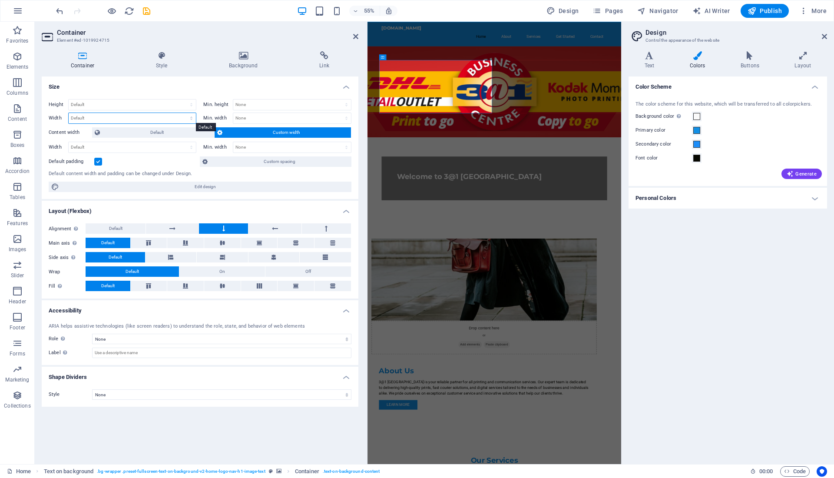
click at [181, 115] on select "Default px rem % em vh vw" at bounding box center [132, 118] width 127 height 10
select select "px"
click at [184, 113] on select "Default px rem % em vh vw" at bounding box center [132, 118] width 127 height 10
type input "472"
type textarea "472"
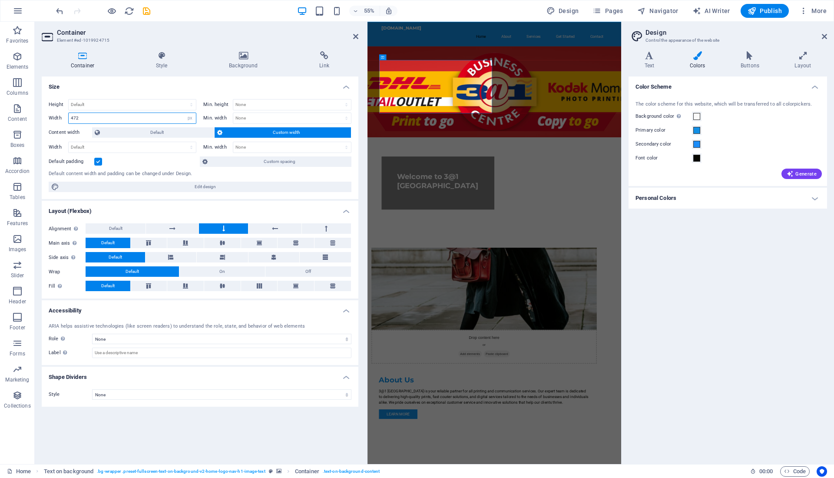
click at [137, 118] on input "472" at bounding box center [132, 118] width 127 height 10
click at [72, 119] on input "472" at bounding box center [132, 118] width 127 height 10
type input "672"
click at [163, 85] on h4 "Size" at bounding box center [200, 84] width 317 height 16
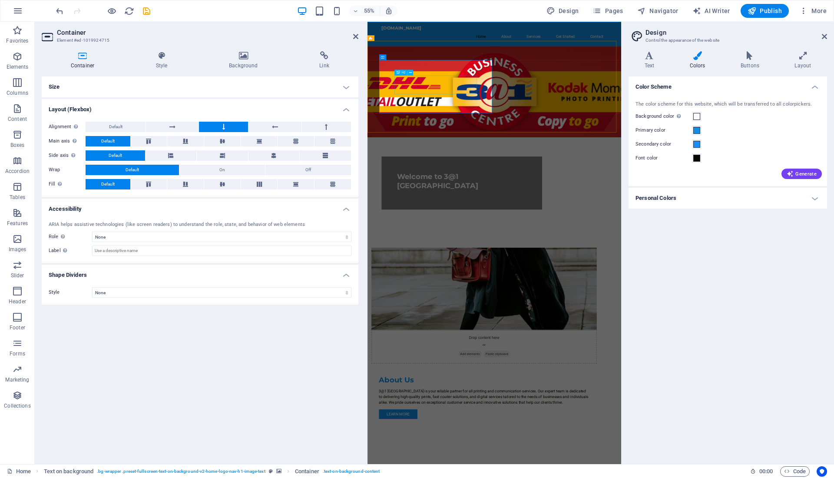
click at [459, 294] on div "Welcome to 3@1 [GEOGRAPHIC_DATA]" at bounding box center [538, 311] width 236 height 34
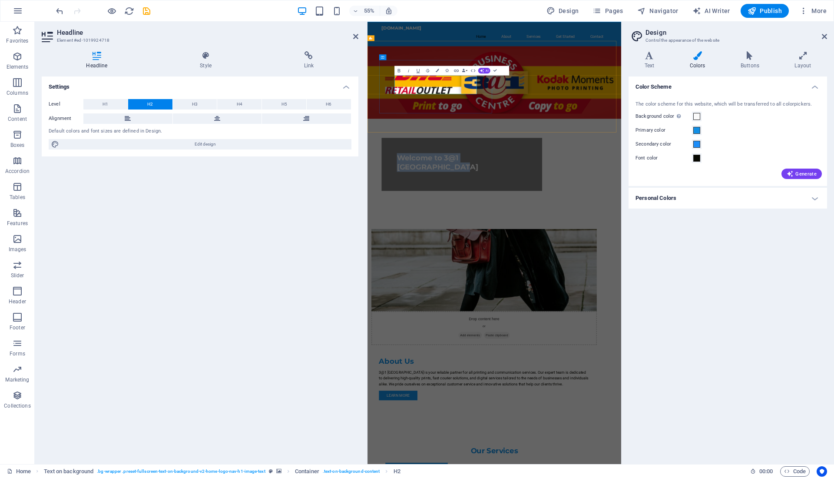
click at [459, 261] on span "Welcome to 3@1 [GEOGRAPHIC_DATA]" at bounding box center [494, 277] width 148 height 33
click at [217, 119] on icon at bounding box center [217, 118] width 6 height 10
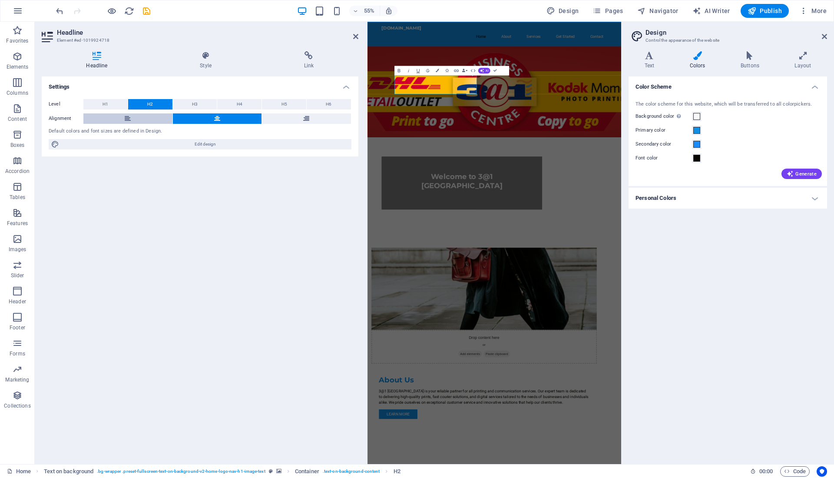
click at [119, 119] on button at bounding box center [127, 118] width 89 height 10
click at [207, 117] on button at bounding box center [217, 118] width 89 height 10
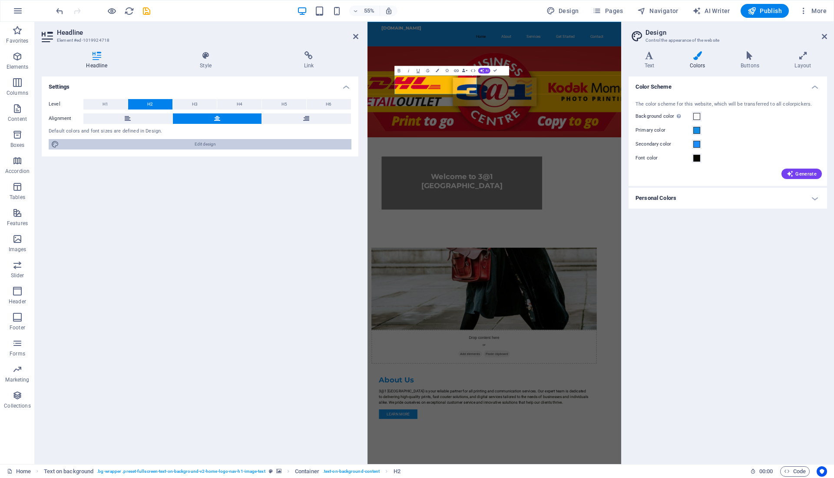
click at [220, 140] on span "Edit design" at bounding box center [205, 144] width 287 height 10
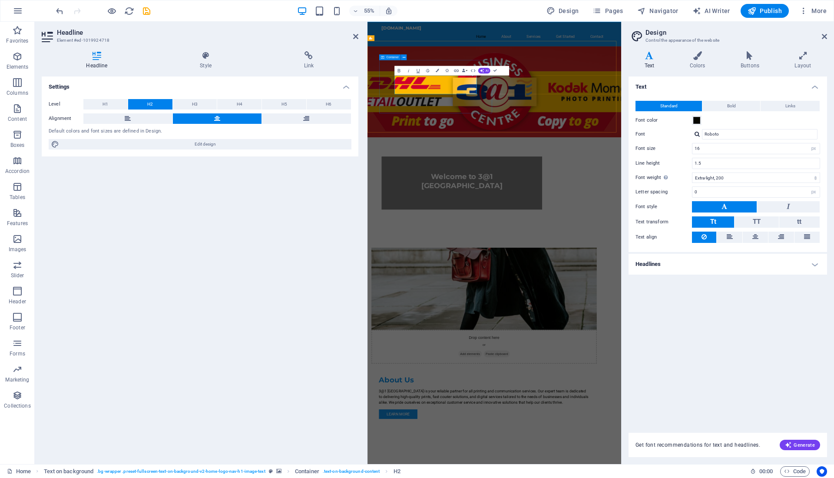
click at [551, 267] on div "Welcome to 3@1 [GEOGRAPHIC_DATA]" at bounding box center [539, 315] width 292 height 96
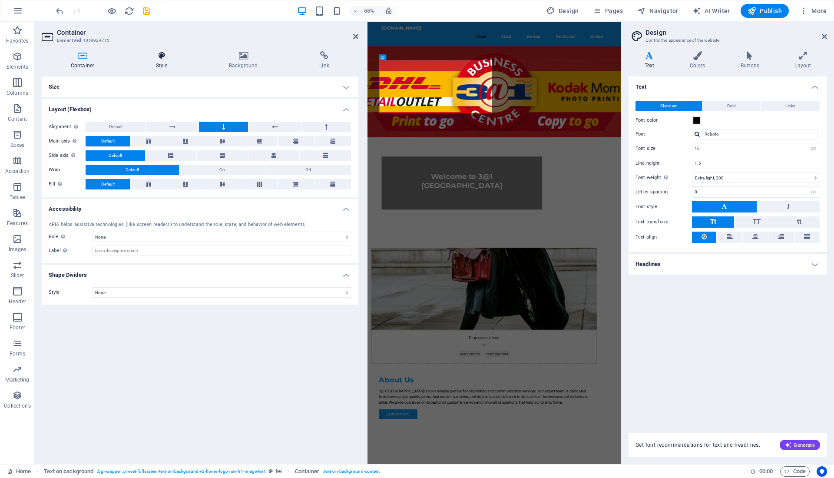
click at [160, 63] on h4 "Style" at bounding box center [163, 60] width 73 height 18
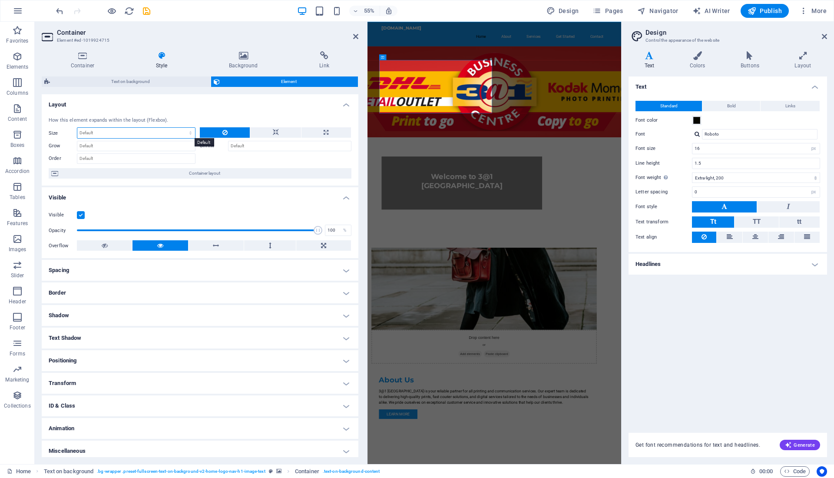
click at [133, 137] on select "Default auto px % 1/1 1/2 1/3 1/4 1/5 1/6 1/7 1/8 1/9 1/10" at bounding box center [136, 133] width 118 height 10
select select "px"
click at [182, 128] on select "Default auto px % 1/1 1/2 1/3 1/4 1/5 1/6 1/7 1/8 1/9 1/10" at bounding box center [136, 133] width 118 height 10
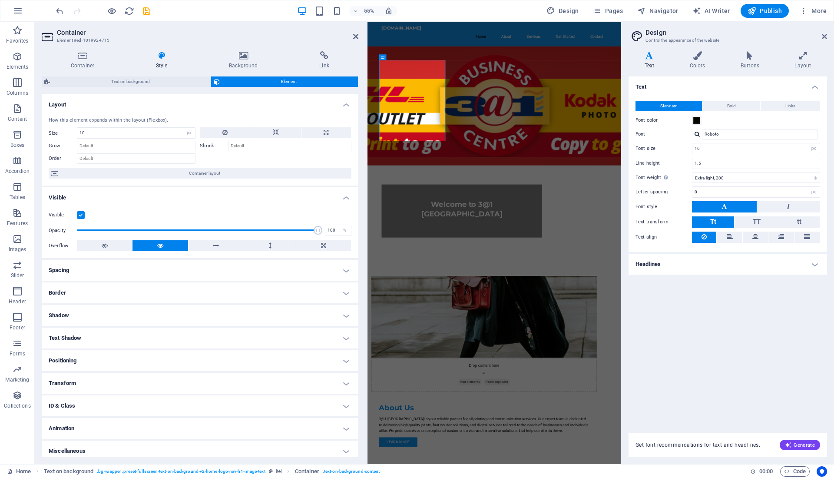
click at [182, 117] on div "How this element expands within the layout (Flexbox)." at bounding box center [200, 120] width 303 height 7
click at [100, 131] on input "10" at bounding box center [136, 133] width 118 height 10
type input "100"
click at [175, 106] on h4 "Layout" at bounding box center [200, 102] width 317 height 16
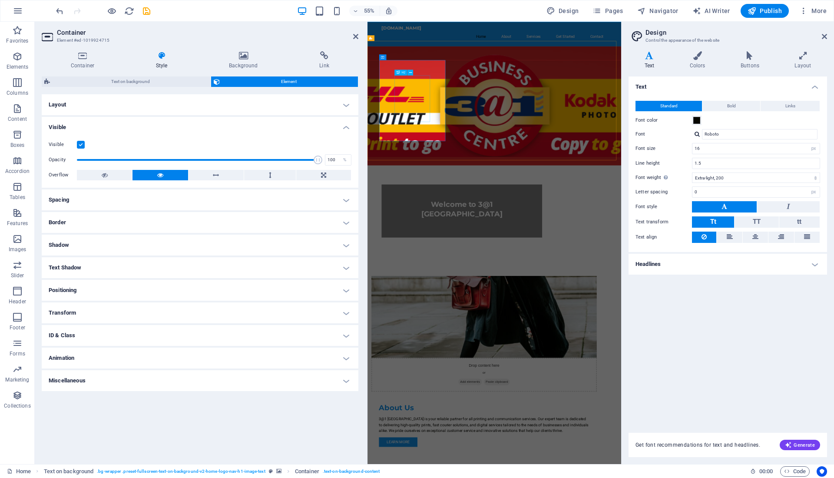
click at [443, 345] on div "Welcome to 3@1 [GEOGRAPHIC_DATA]" at bounding box center [538, 362] width 236 height 34
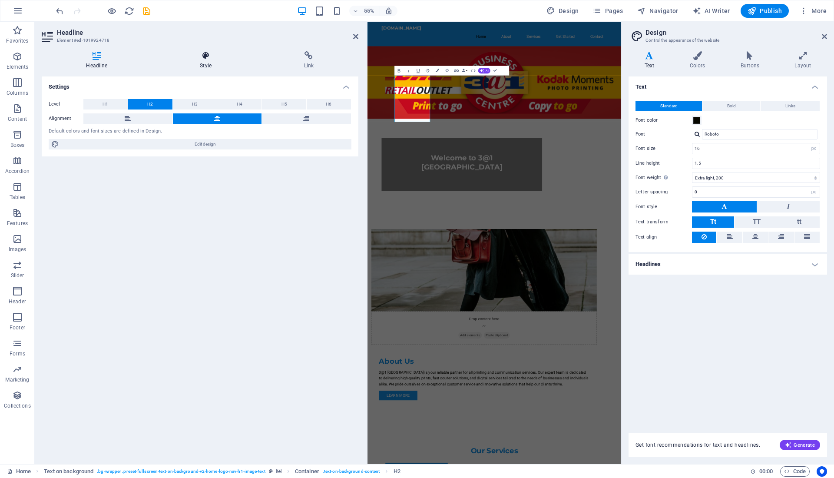
click at [214, 59] on icon at bounding box center [205, 55] width 100 height 9
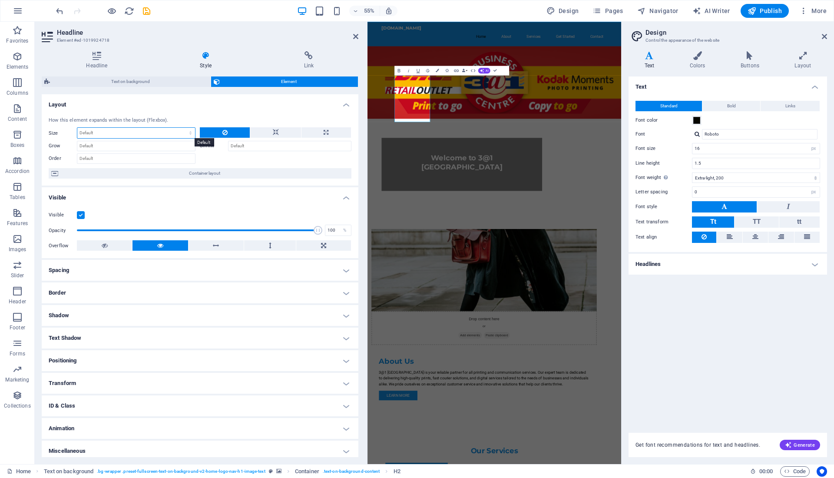
click at [124, 132] on select "Default auto px % 1/1 1/2 1/3 1/4 1/5 1/6 1/7 1/8 1/9 1/10" at bounding box center [136, 133] width 118 height 10
select select "px"
click at [182, 128] on select "Default auto px % 1/1 1/2 1/3 1/4 1/5 1/6 1/7 1/8 1/9 1/10" at bounding box center [136, 133] width 118 height 10
type input "0"
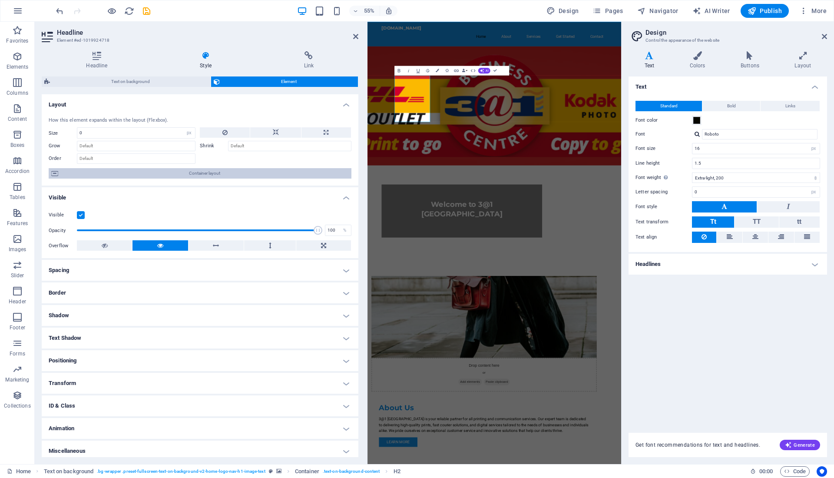
select select "DISABLED_OPTION_VALUE"
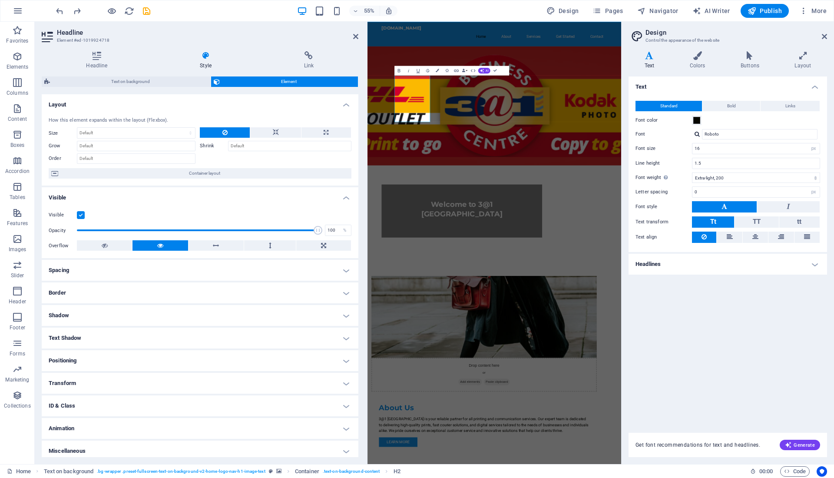
click at [722, 349] on div "Text Standard Bold Links Font color Font Roboto Font size 16 rem px Line height…" at bounding box center [727, 249] width 198 height 346
click at [355, 34] on icon at bounding box center [355, 36] width 5 height 7
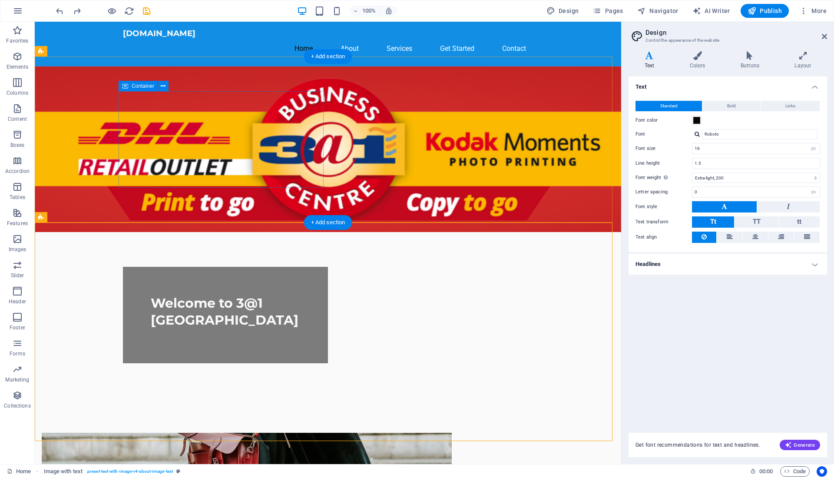
click at [222, 267] on div "Welcome to 3@1 [GEOGRAPHIC_DATA]" at bounding box center [225, 315] width 205 height 96
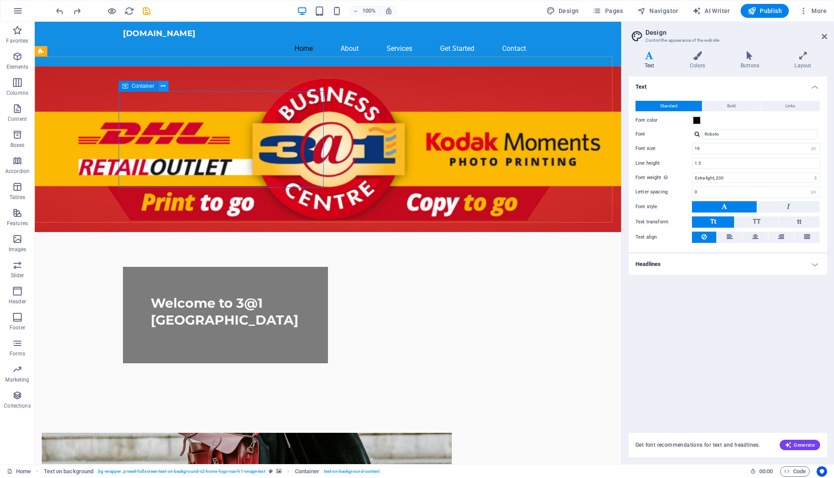
click at [163, 85] on icon at bounding box center [163, 86] width 5 height 9
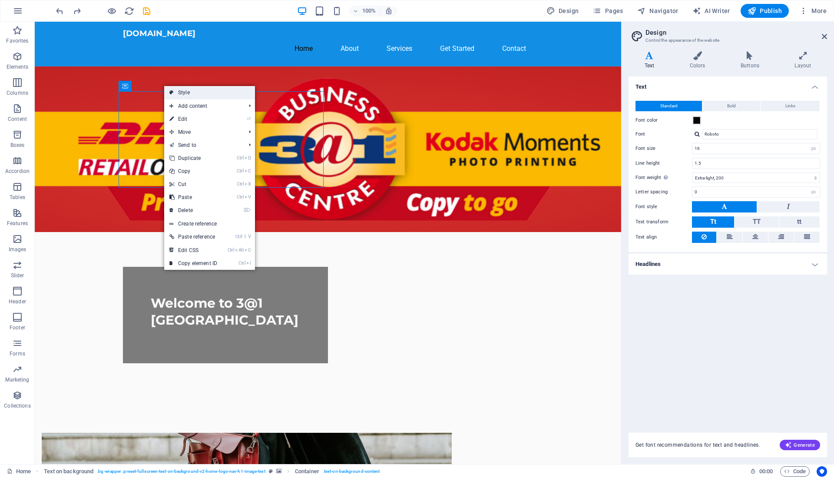
click at [192, 90] on link "Style" at bounding box center [209, 92] width 91 height 13
select select "%"
select select "rem"
select select "px"
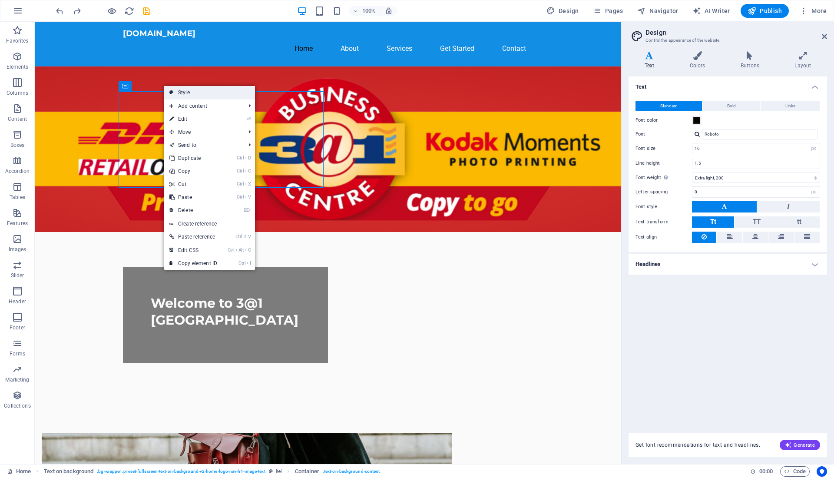
select select "preset-fullscreen-text-on-background-v2-home-logo-nav-h1-image-text"
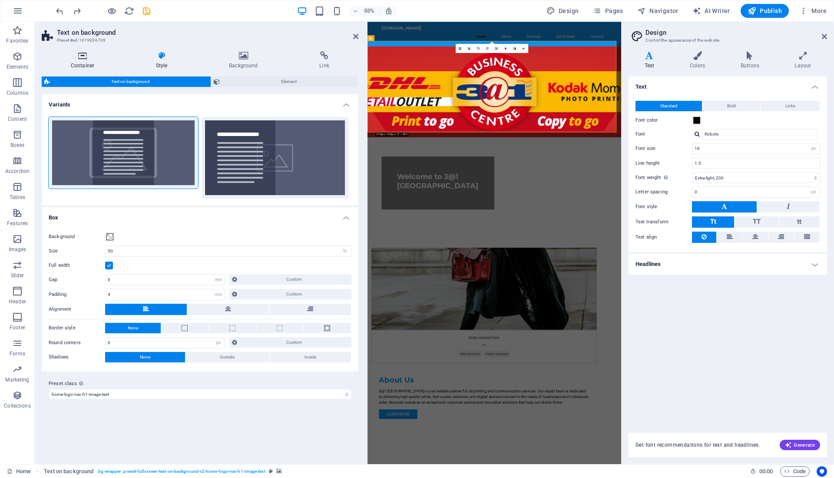
click at [84, 55] on icon at bounding box center [83, 55] width 82 height 9
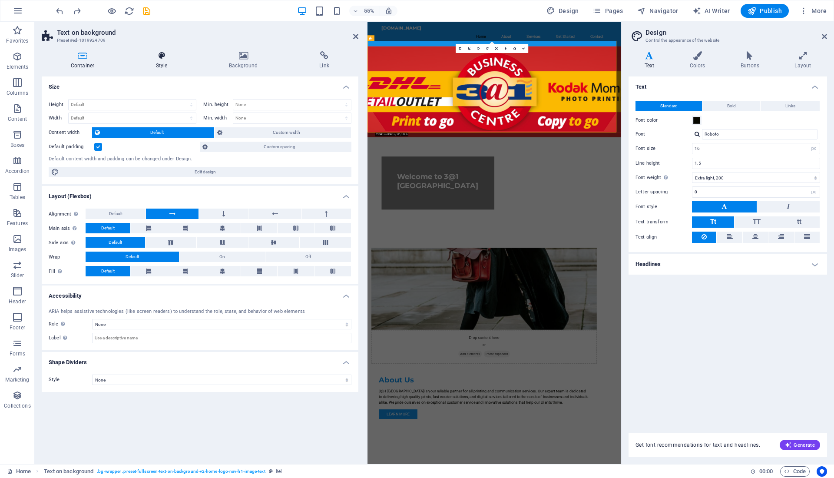
click at [165, 53] on icon at bounding box center [161, 55] width 69 height 9
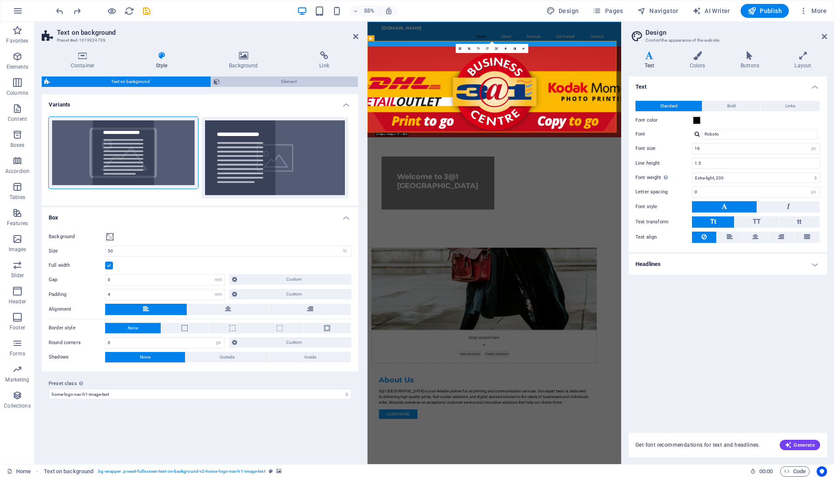
click at [288, 82] on span "Element" at bounding box center [288, 81] width 132 height 10
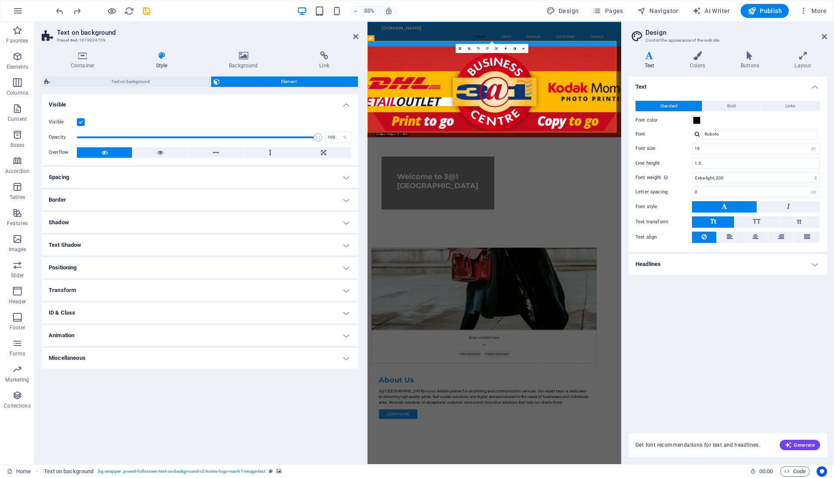
click at [350, 262] on h4 "Positioning" at bounding box center [200, 267] width 317 height 21
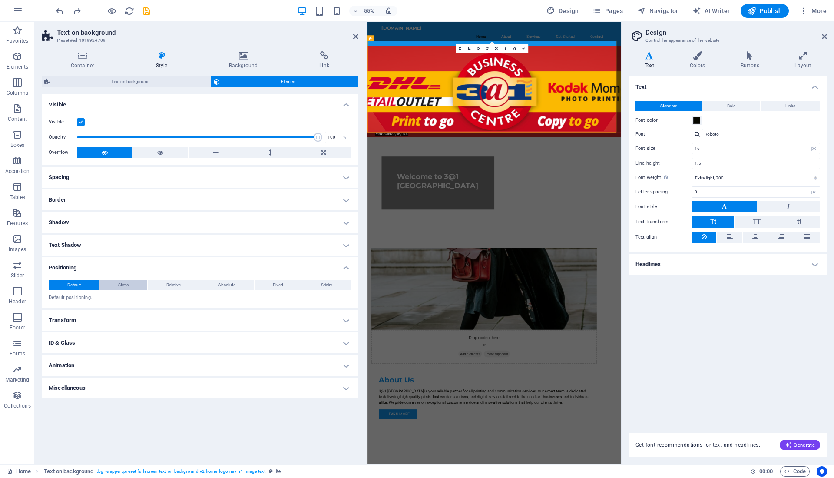
click at [126, 284] on span "Static" at bounding box center [123, 285] width 10 height 10
click at [178, 288] on span "Relative" at bounding box center [173, 285] width 14 height 10
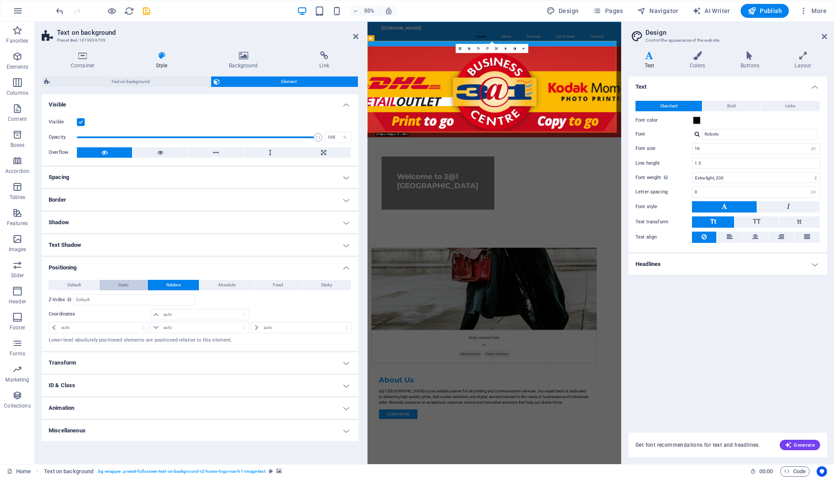
click at [122, 285] on span "Static" at bounding box center [123, 285] width 10 height 10
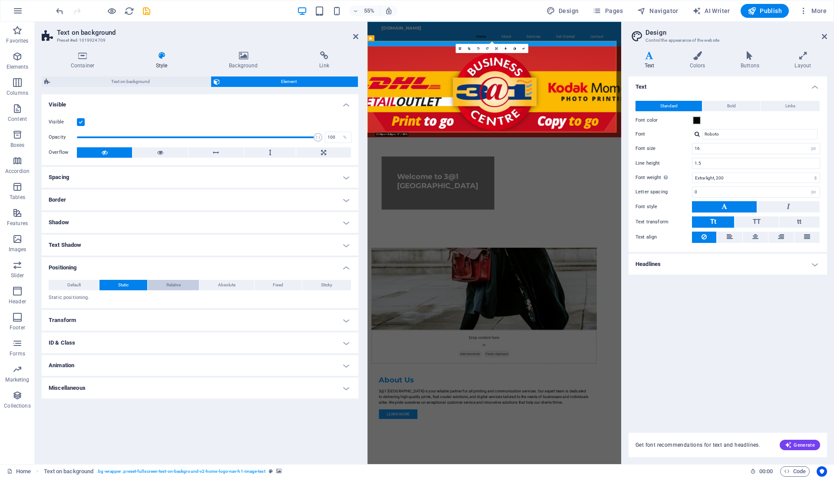
click at [163, 285] on button "Relative" at bounding box center [173, 285] width 51 height 10
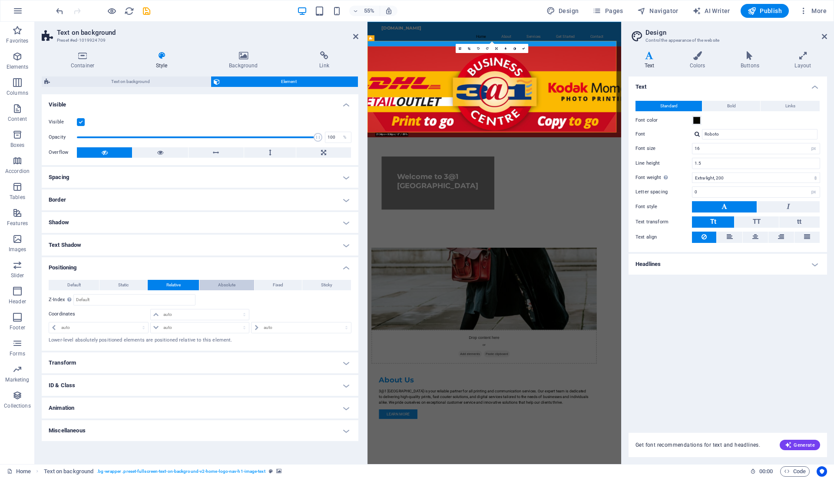
click at [218, 284] on button "Absolute" at bounding box center [226, 285] width 54 height 10
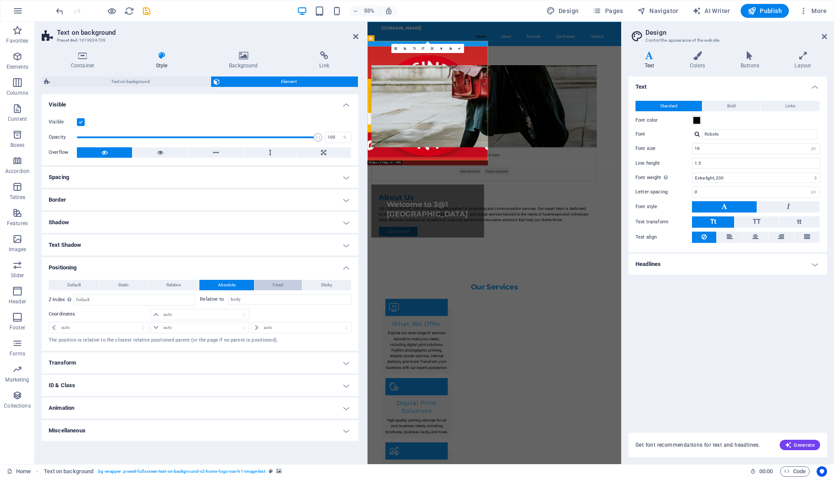
click at [276, 284] on span "Fixed" at bounding box center [278, 285] width 10 height 10
click at [320, 283] on button "Sticky" at bounding box center [326, 285] width 48 height 10
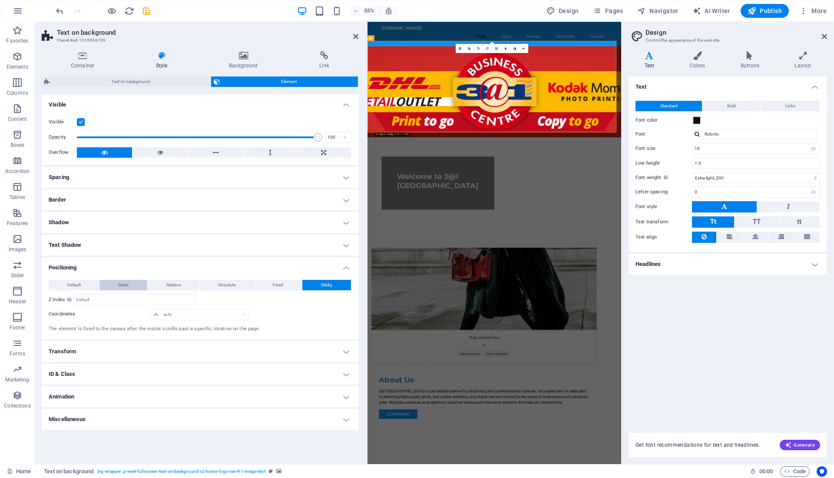
click at [131, 287] on button "Static" at bounding box center [122, 285] width 47 height 10
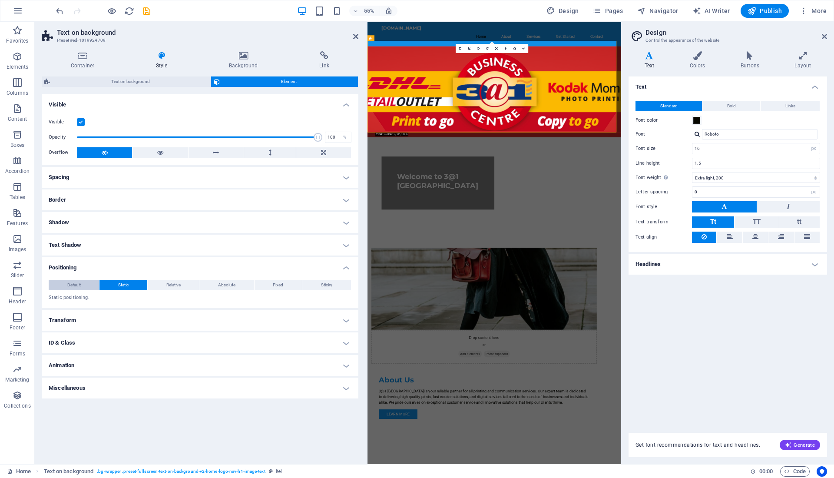
click at [79, 284] on span "Default" at bounding box center [73, 285] width 13 height 10
click at [88, 60] on h4 "Container" at bounding box center [84, 60] width 85 height 18
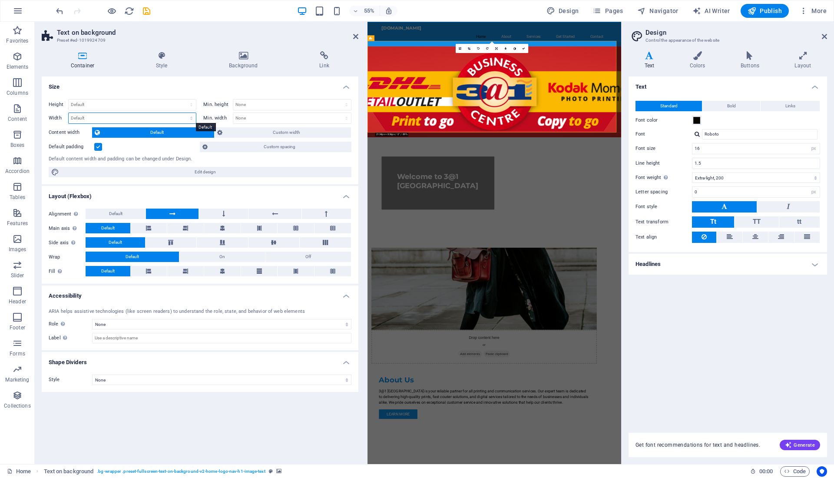
click at [116, 119] on select "Default px rem % em vh vw" at bounding box center [132, 118] width 127 height 10
select select "px"
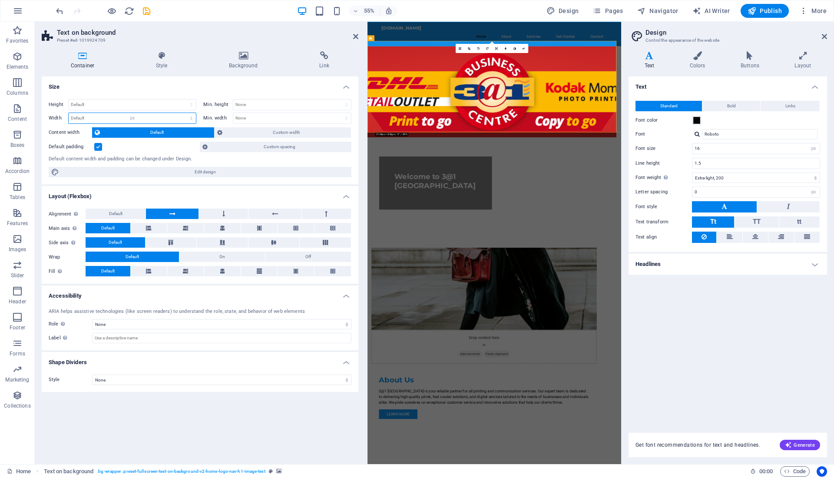
click at [184, 113] on select "Default px rem % em vh vw" at bounding box center [132, 118] width 127 height 10
click at [109, 115] on input "1042" at bounding box center [132, 118] width 127 height 10
click at [75, 117] on input "1042" at bounding box center [132, 118] width 127 height 10
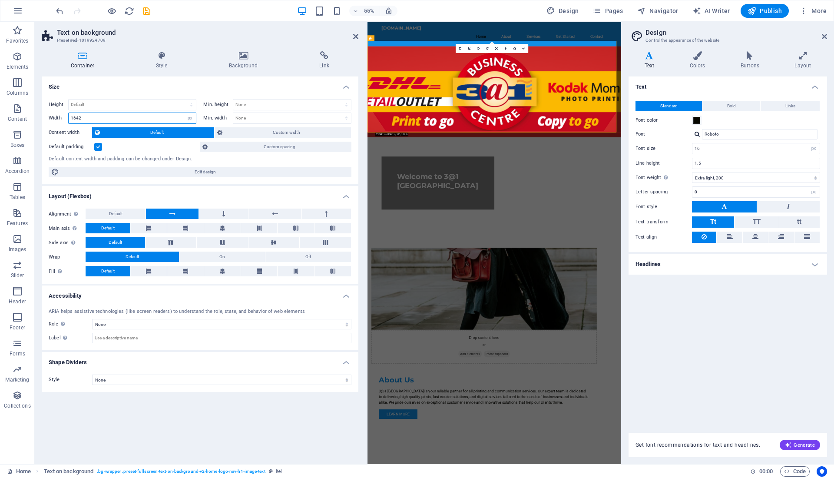
click at [123, 116] on input "1642" at bounding box center [132, 118] width 127 height 10
type input "1642"
click at [160, 148] on div "Default padding" at bounding box center [123, 147] width 149 height 10
click at [524, 48] on icon at bounding box center [523, 48] width 3 height 3
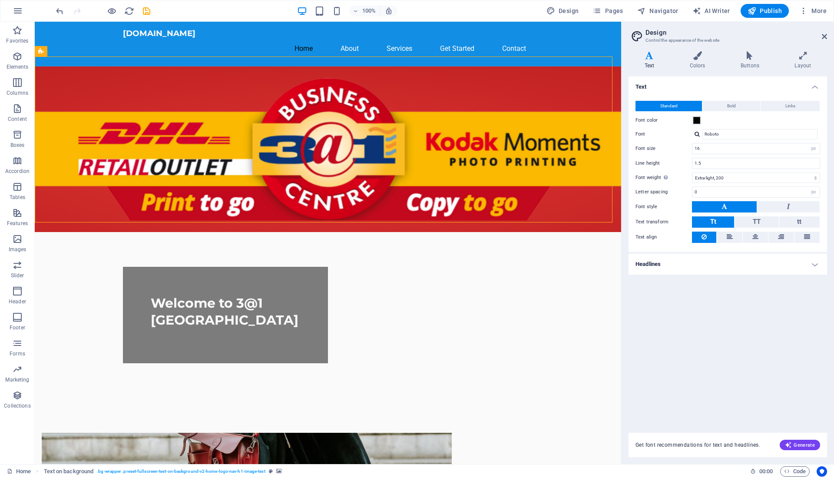
click at [703, 345] on div "Text Standard Bold Links Font color Font Roboto Font size 16 rem px Line height…" at bounding box center [727, 249] width 198 height 346
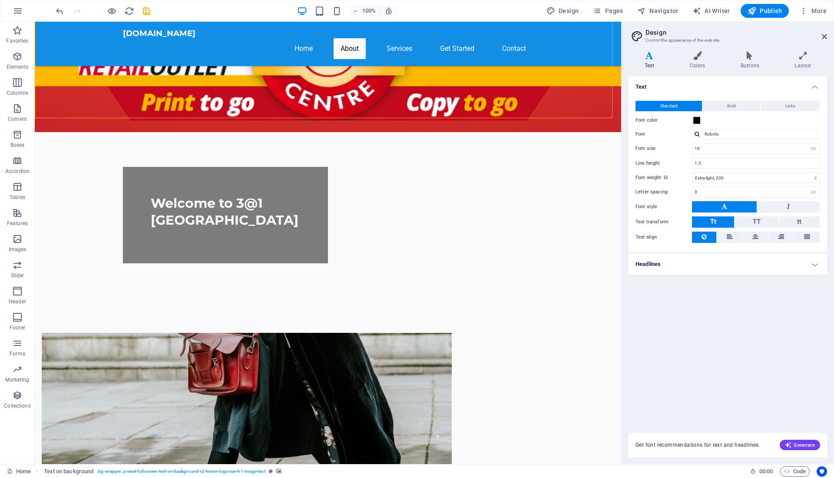
scroll to position [107, 0]
